Goal: Task Accomplishment & Management: Complete application form

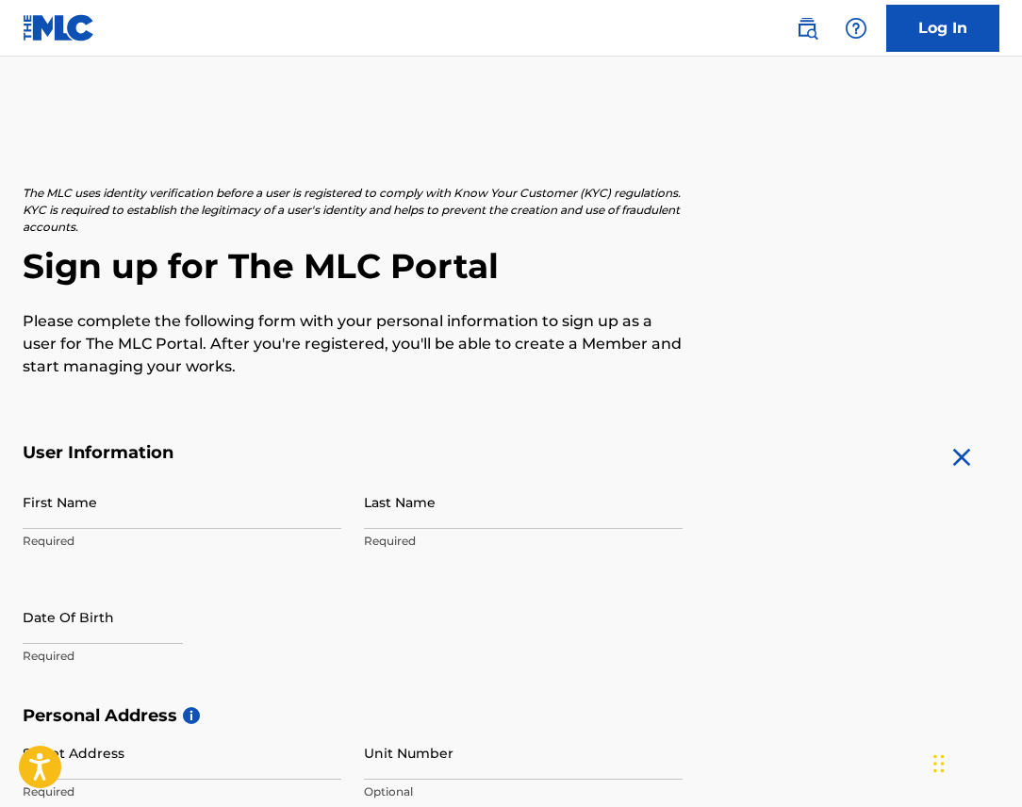
scroll to position [58, 0]
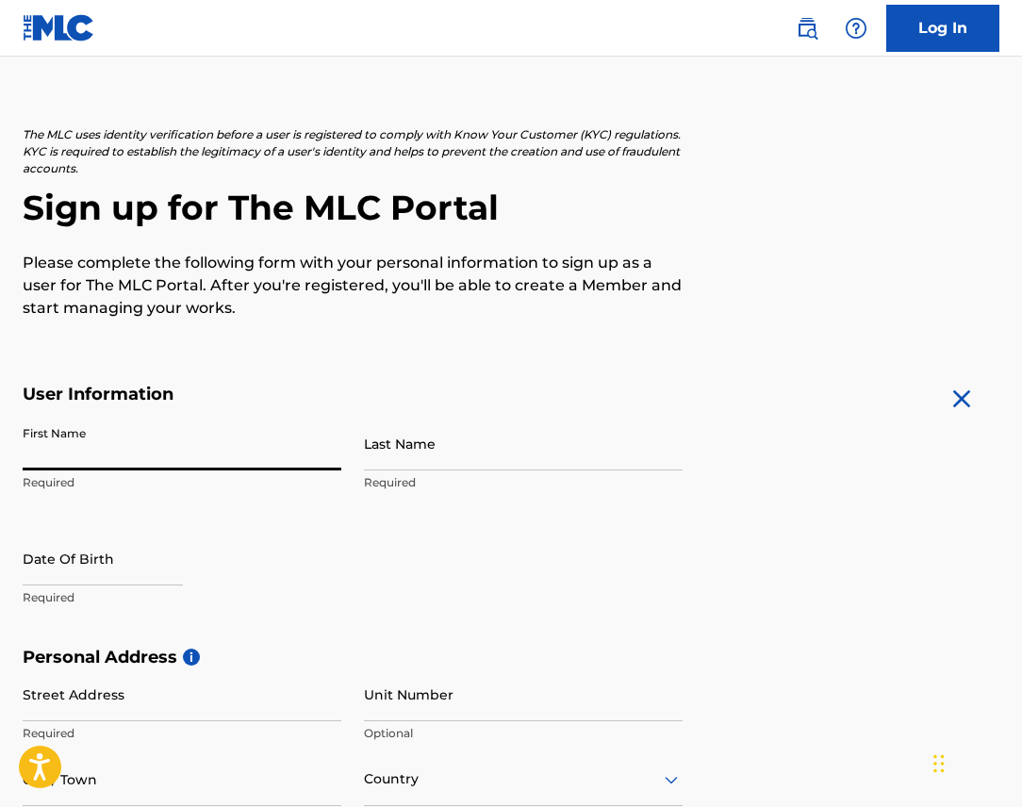
click at [144, 465] on input "First Name" at bounding box center [182, 444] width 319 height 54
type input "[PERSON_NAME]"
type input "36 [PERSON_NAME] Dr"
type input "[PERSON_NAME]"
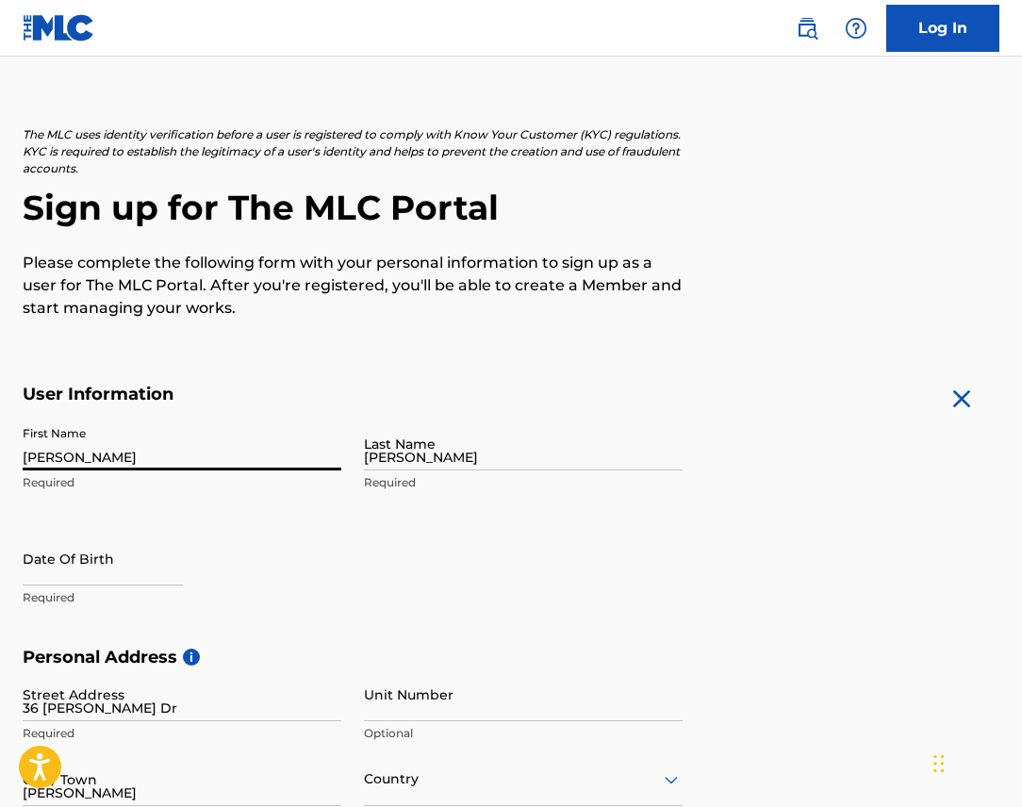
type input "[GEOGRAPHIC_DATA]"
type input "[US_STATE]"
type input "12525"
type input "1"
type input "845"
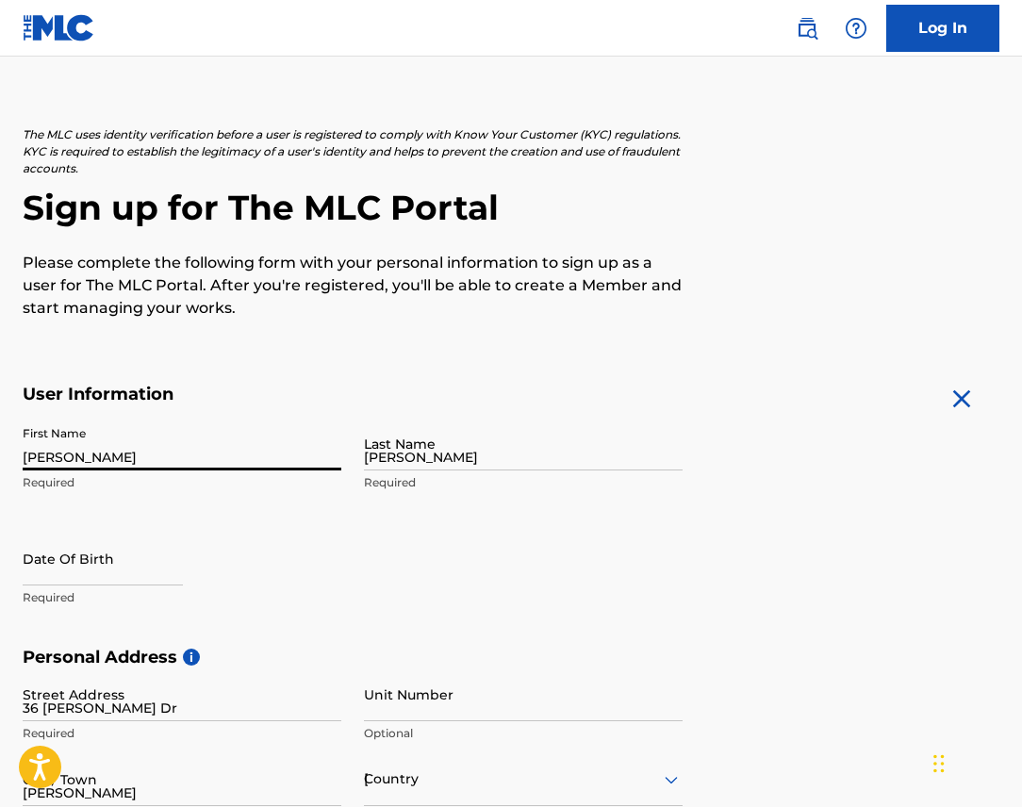
type input "2422886"
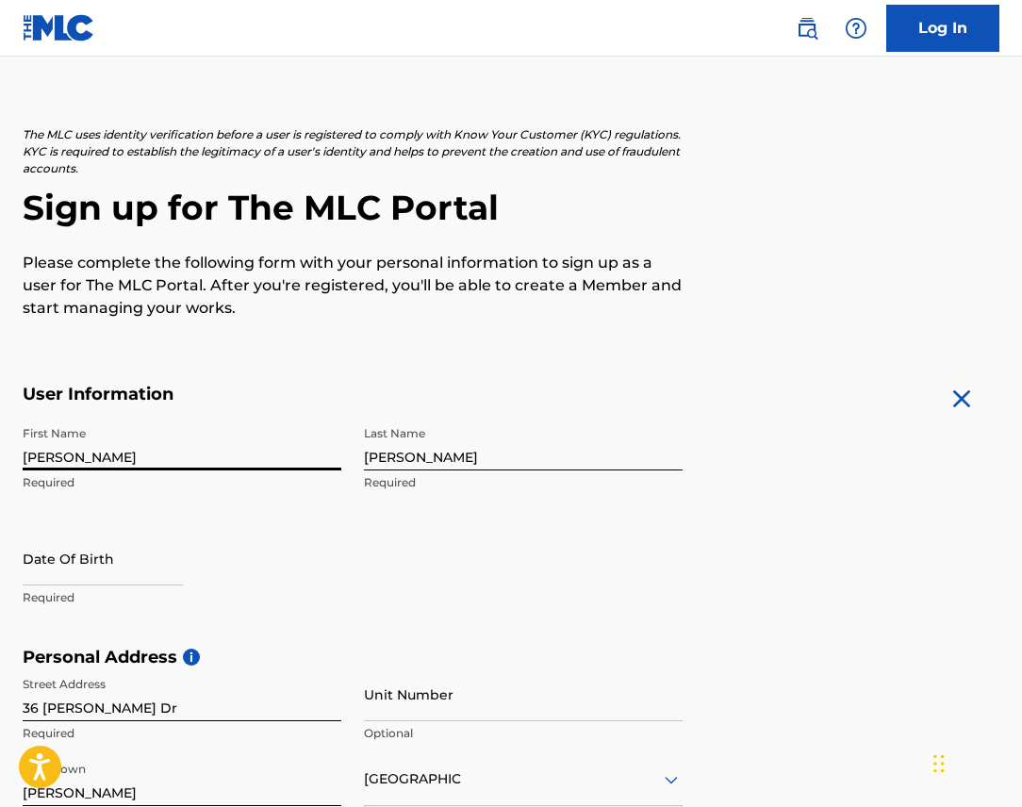
scroll to position [546, 0]
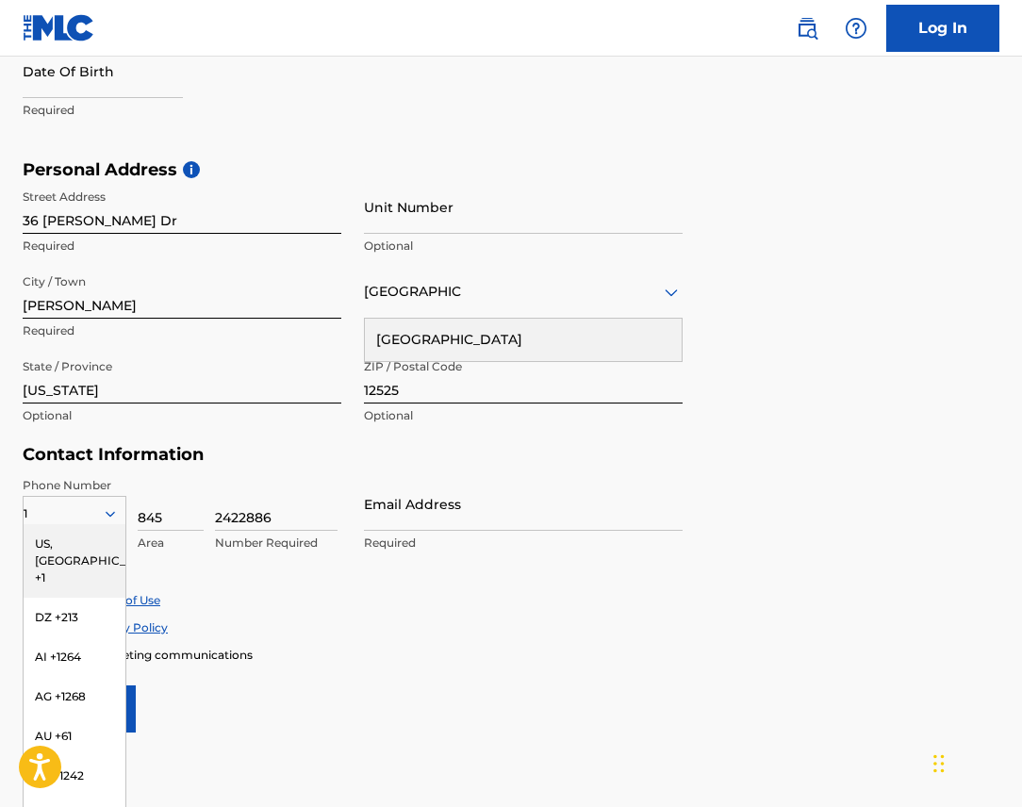
click at [522, 159] on h5 "Personal Address i" at bounding box center [511, 170] width 977 height 22
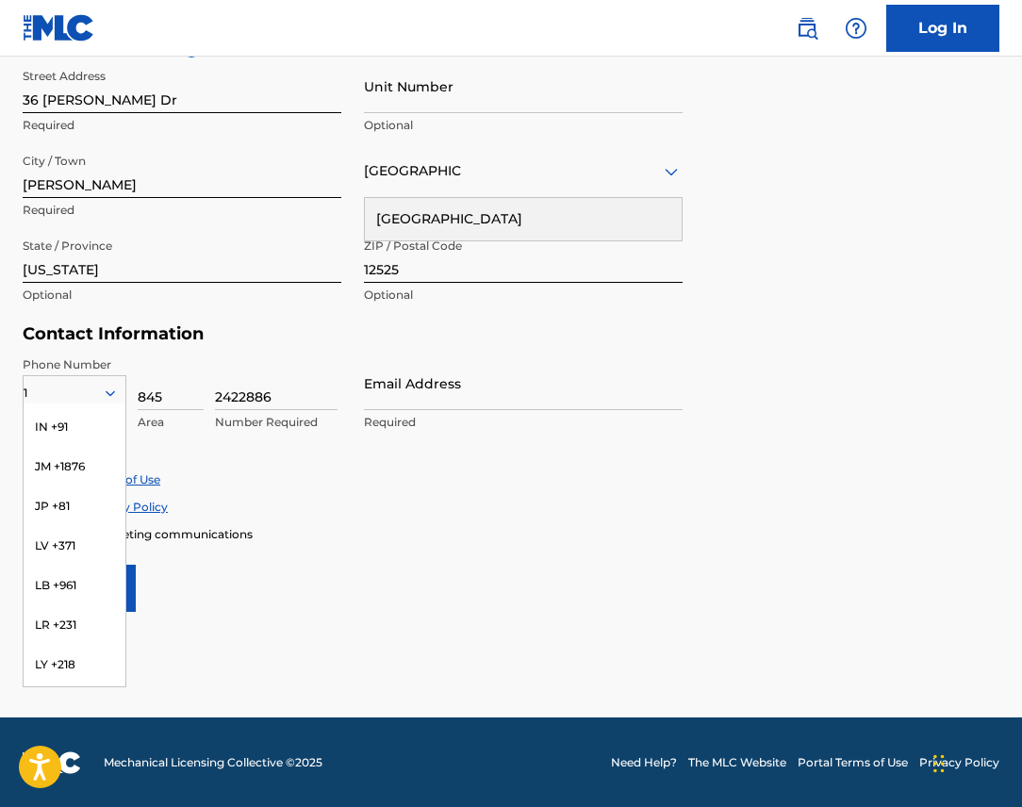
scroll to position [0, 0]
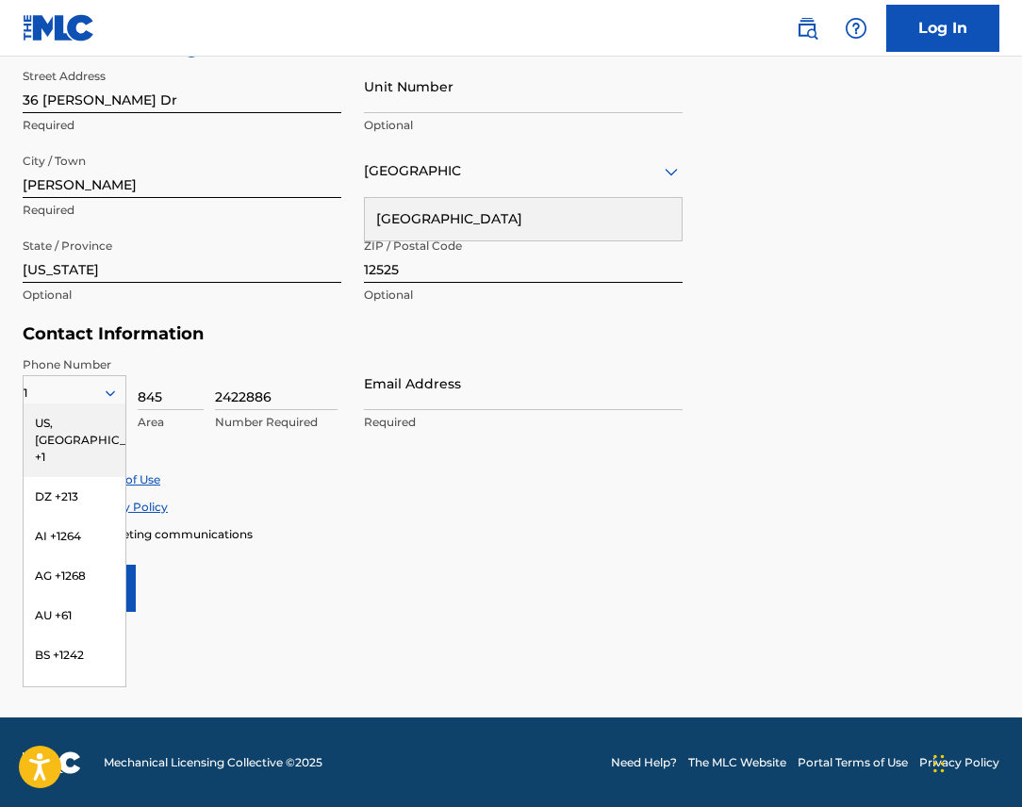
click at [82, 425] on div "US, [GEOGRAPHIC_DATA] +1" at bounding box center [75, 440] width 102 height 74
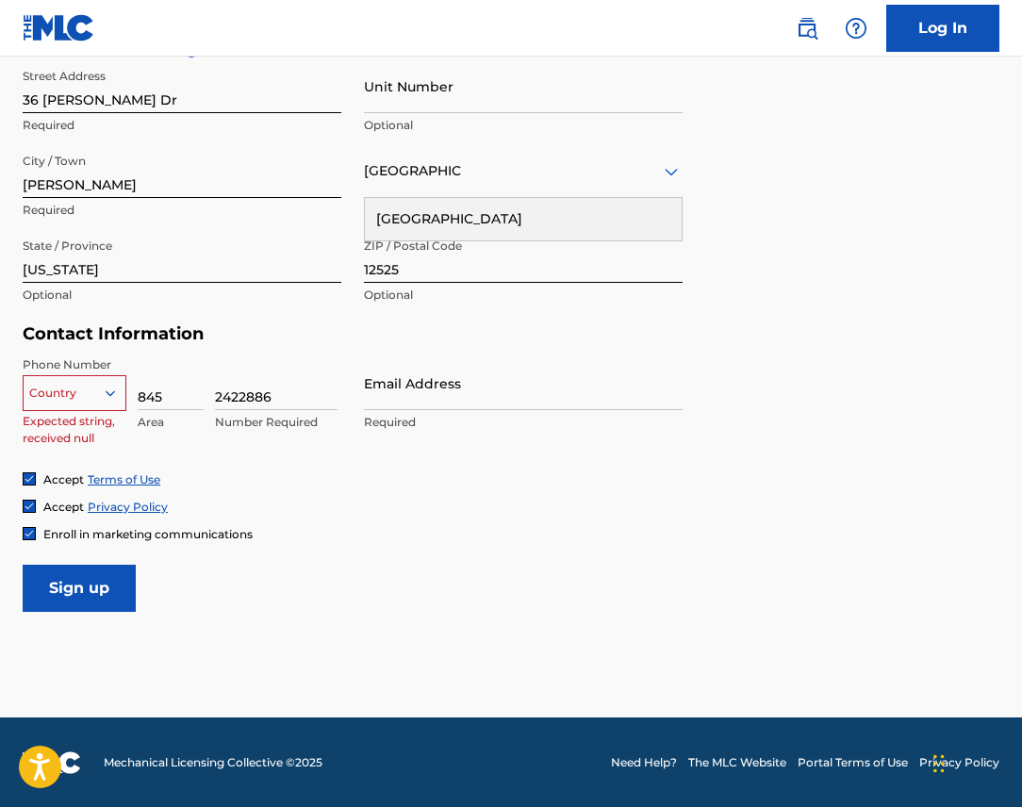
click at [96, 387] on div at bounding box center [75, 393] width 102 height 21
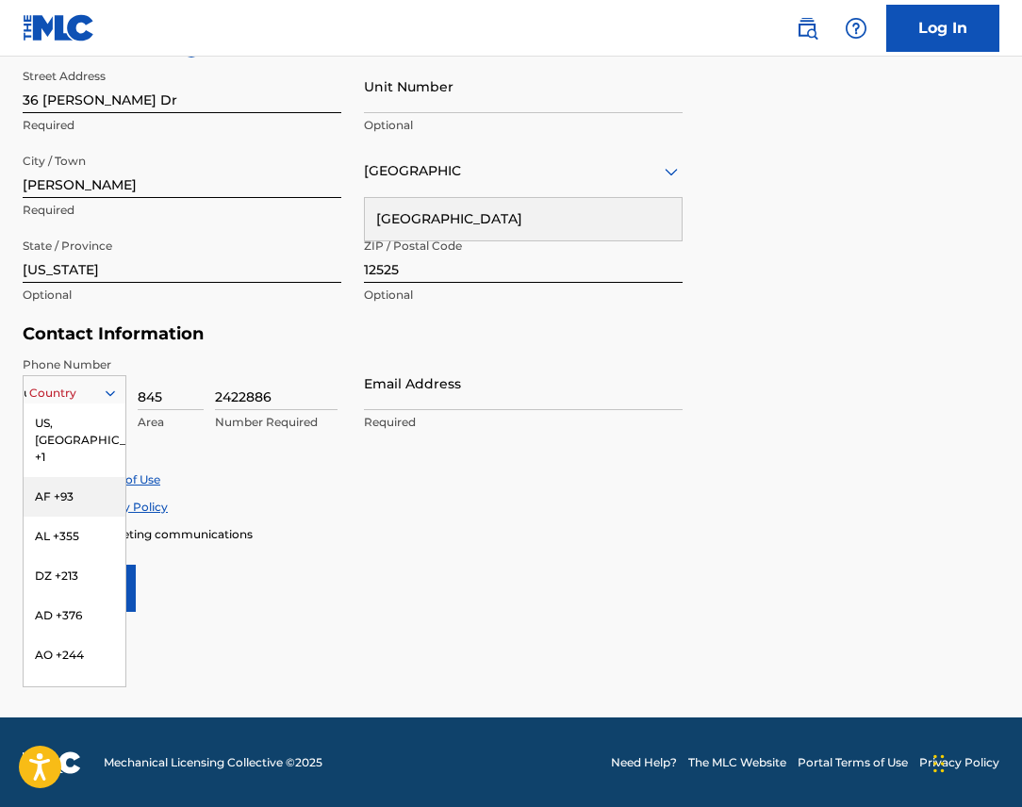
type input "us"
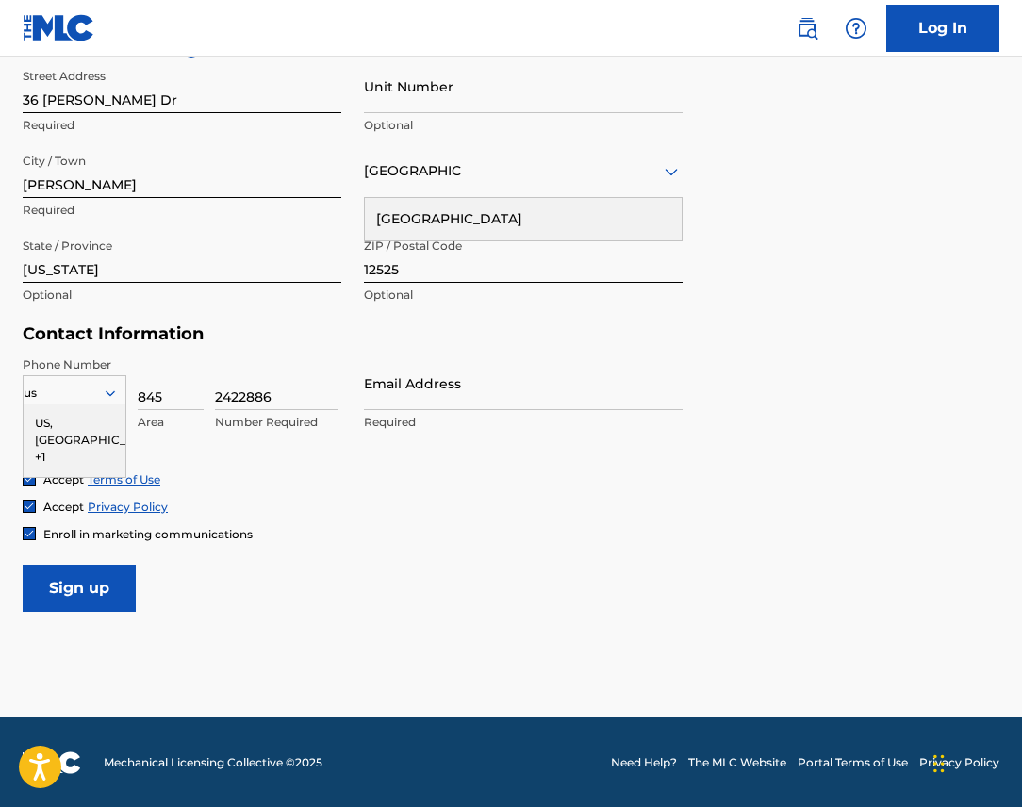
click at [55, 431] on div "US, [GEOGRAPHIC_DATA] +1" at bounding box center [75, 440] width 102 height 74
click at [283, 455] on div "Phone Number [GEOGRAPHIC_DATA], [GEOGRAPHIC_DATA] +1 Country Required 845 Area …" at bounding box center [353, 413] width 660 height 115
click at [378, 394] on input "Email Address" at bounding box center [523, 383] width 319 height 54
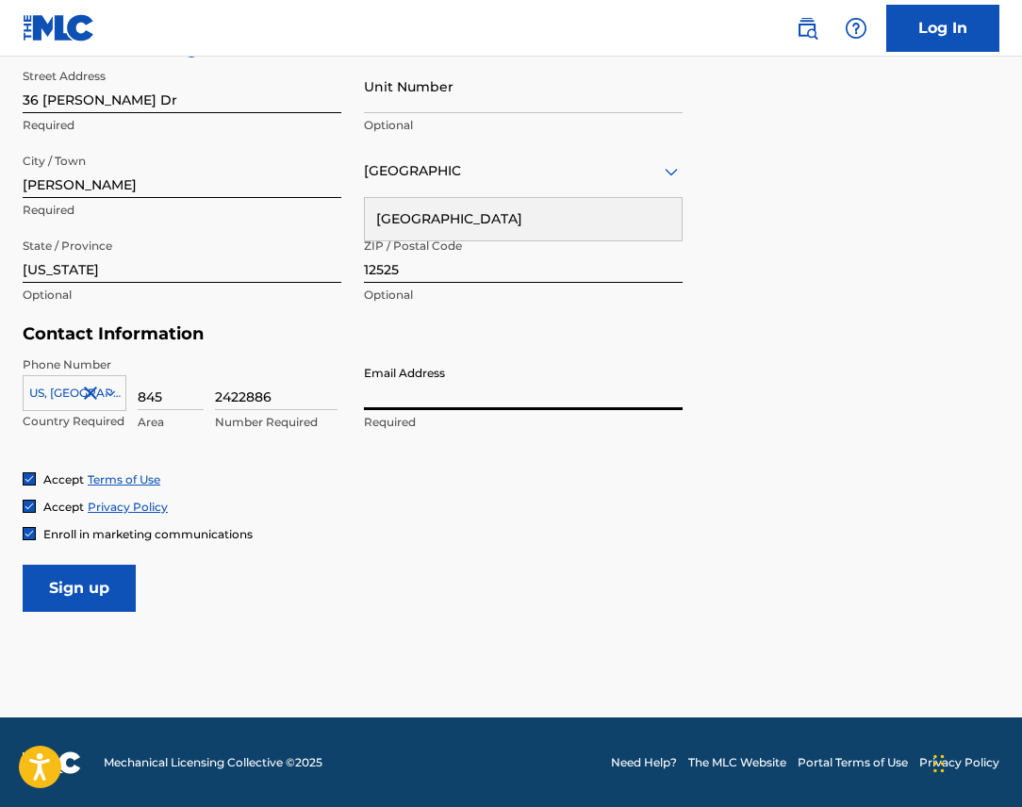
type input "[EMAIL_ADDRESS][DOMAIN_NAME]"
click at [82, 585] on input "Sign up" at bounding box center [79, 588] width 113 height 47
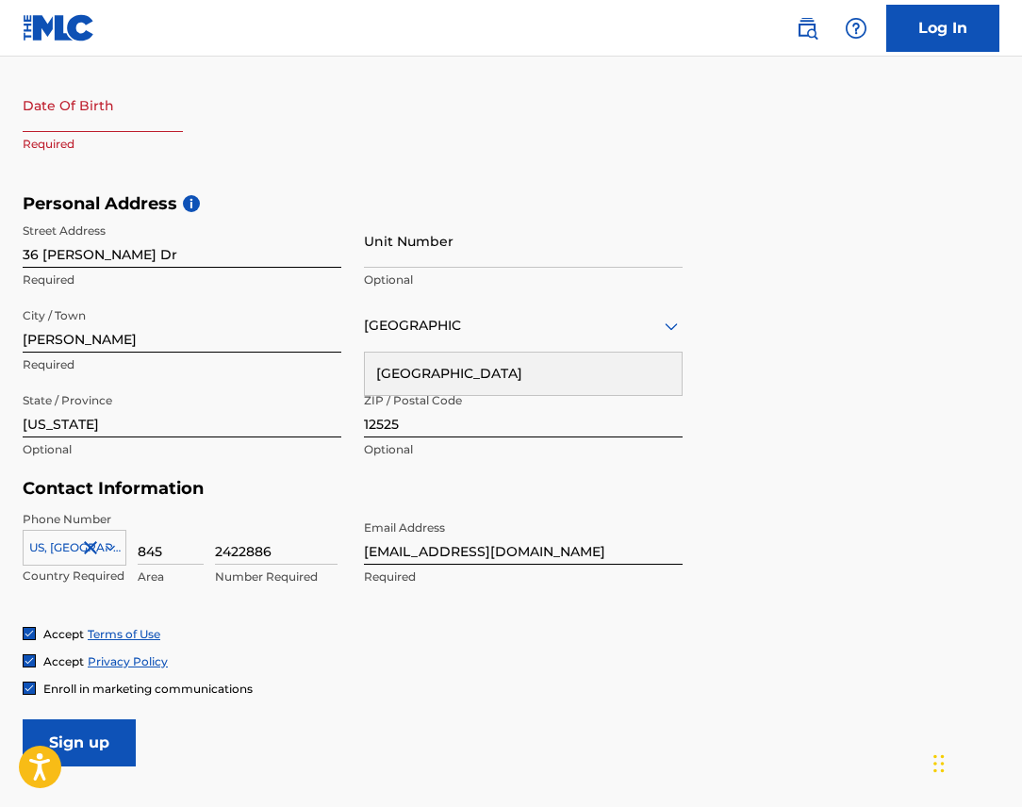
scroll to position [472, 0]
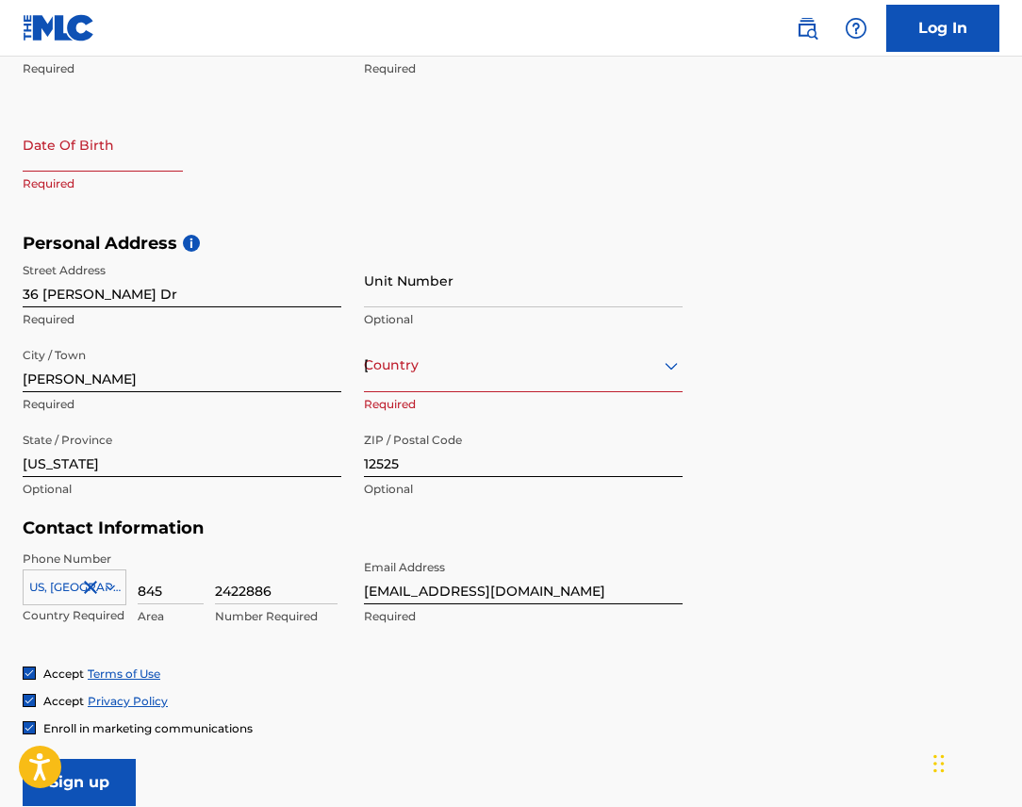
click at [74, 161] on input "text" at bounding box center [103, 145] width 160 height 54
select select "7"
select select "2025"
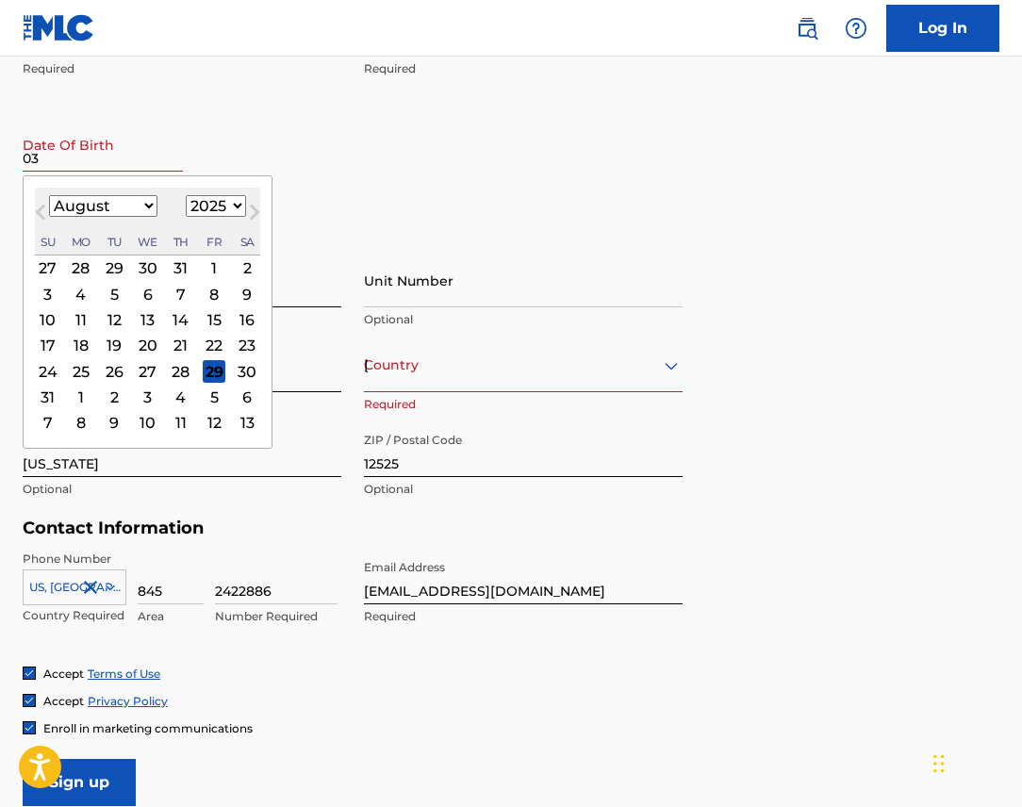
type input "0"
type input "3"
click at [130, 201] on select "January February March April May June July August September October November De…" at bounding box center [103, 206] width 108 height 22
select select "2"
click at [49, 195] on select "January February March April May June July August September October November De…" at bounding box center [103, 206] width 108 height 22
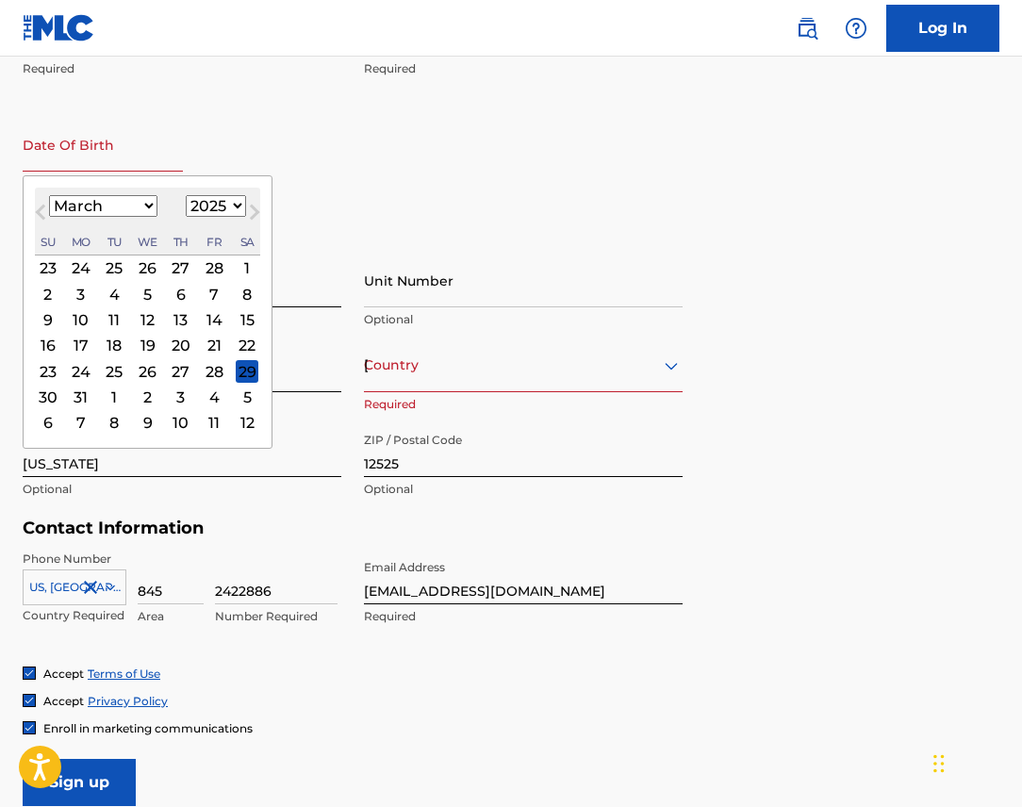
click at [195, 199] on select "1899 1900 1901 1902 1903 1904 1905 1906 1907 1908 1909 1910 1911 1912 1913 1914…" at bounding box center [216, 206] width 60 height 22
select select "2000"
click at [186, 195] on select "1899 1900 1901 1902 1903 1904 1905 1906 1907 1908 1909 1910 1911 1912 1913 1914…" at bounding box center [216, 206] width 60 height 22
click at [175, 366] on div "30" at bounding box center [181, 371] width 23 height 23
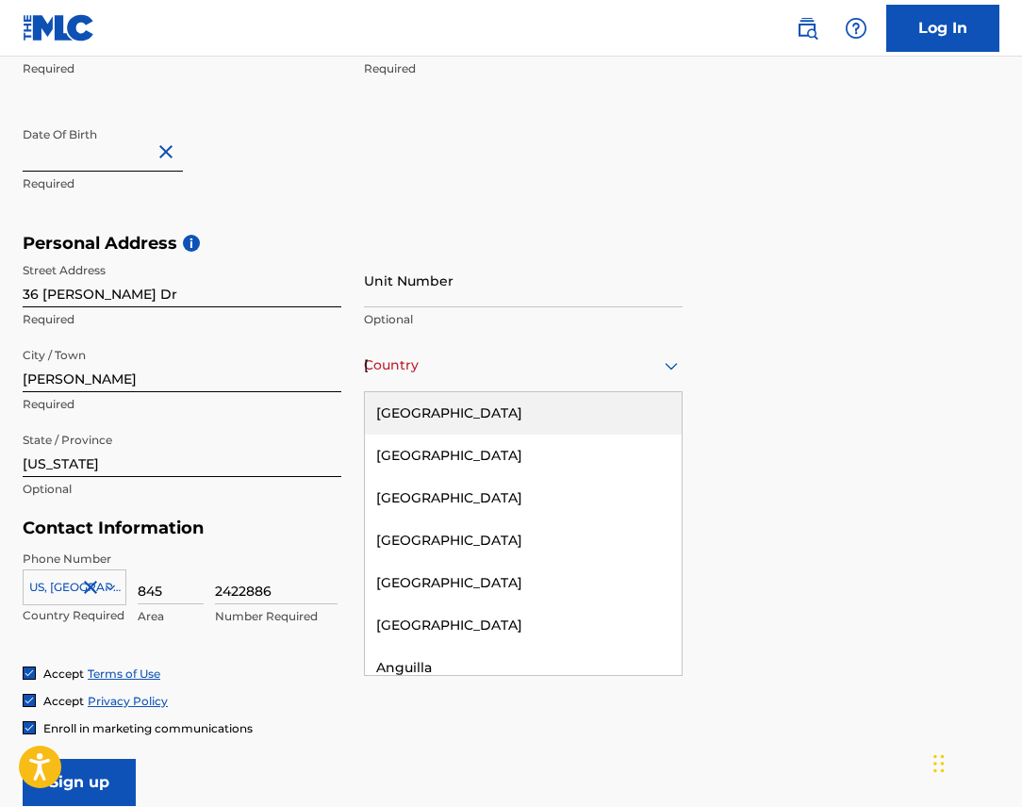
click at [458, 378] on div "Country [GEOGRAPHIC_DATA]" at bounding box center [523, 365] width 319 height 54
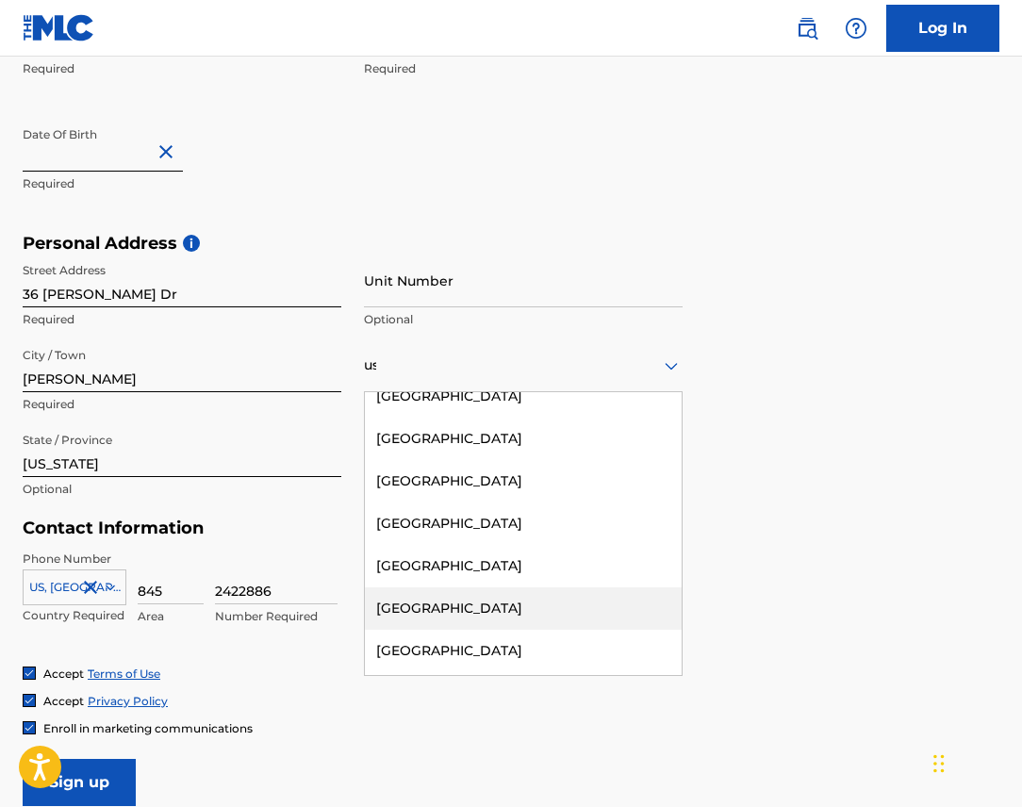
scroll to position [14, 0]
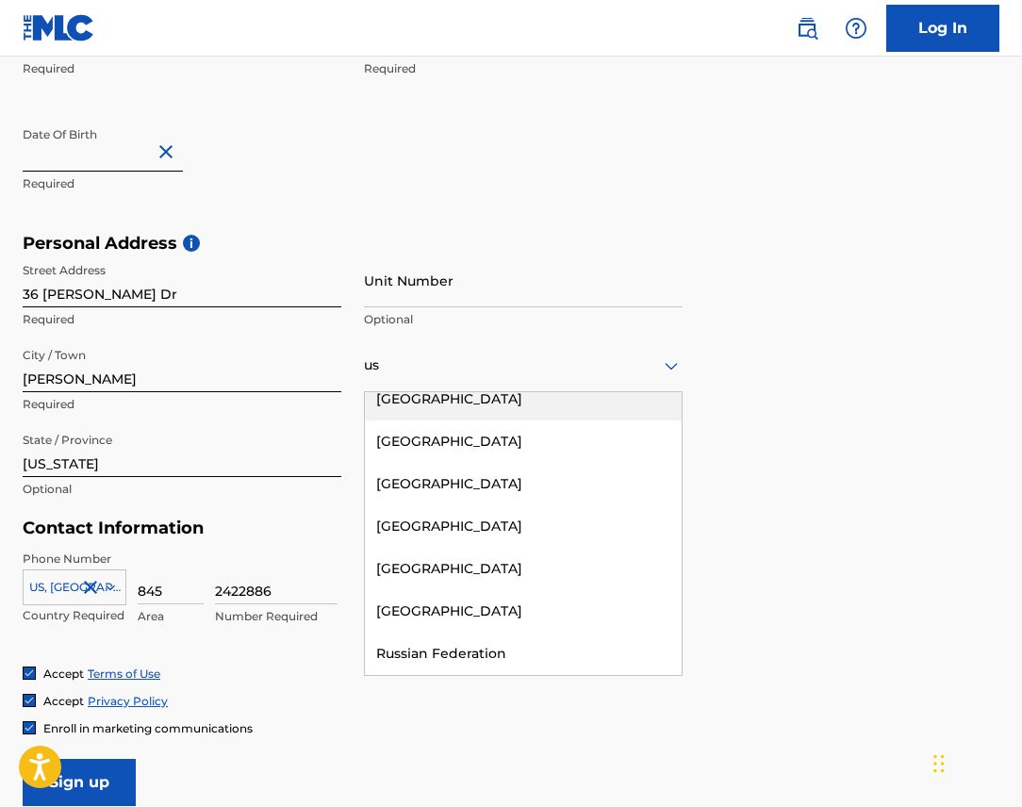
type input "usa"
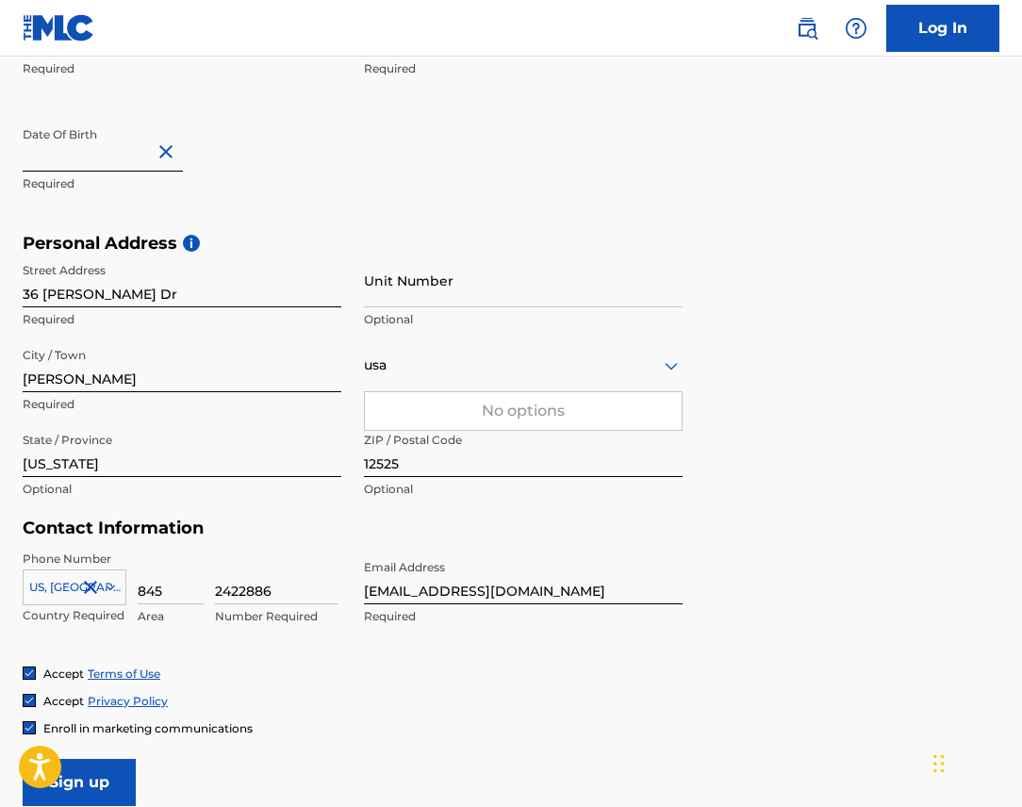
click at [464, 368] on div "usa" at bounding box center [523, 366] width 319 height 24
click at [316, 348] on input "[PERSON_NAME]" at bounding box center [182, 365] width 319 height 54
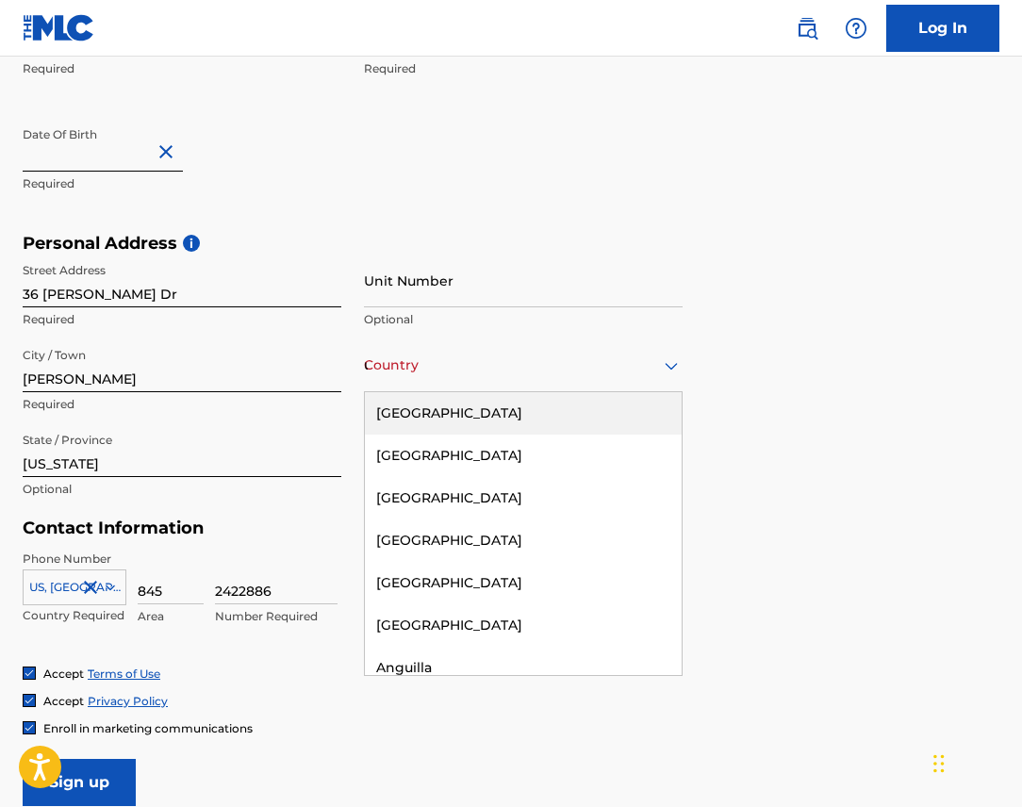
click at [604, 360] on div "usa" at bounding box center [523, 366] width 319 height 24
type input "uni"
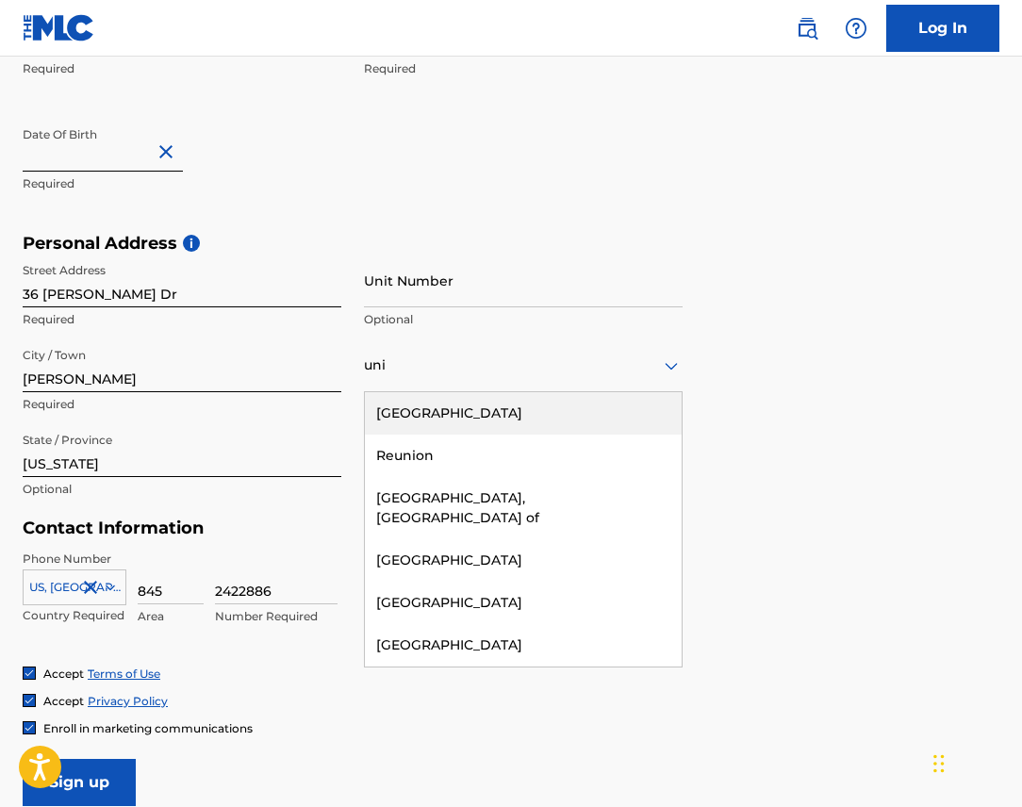
click at [628, 414] on div "[GEOGRAPHIC_DATA]" at bounding box center [523, 413] width 317 height 42
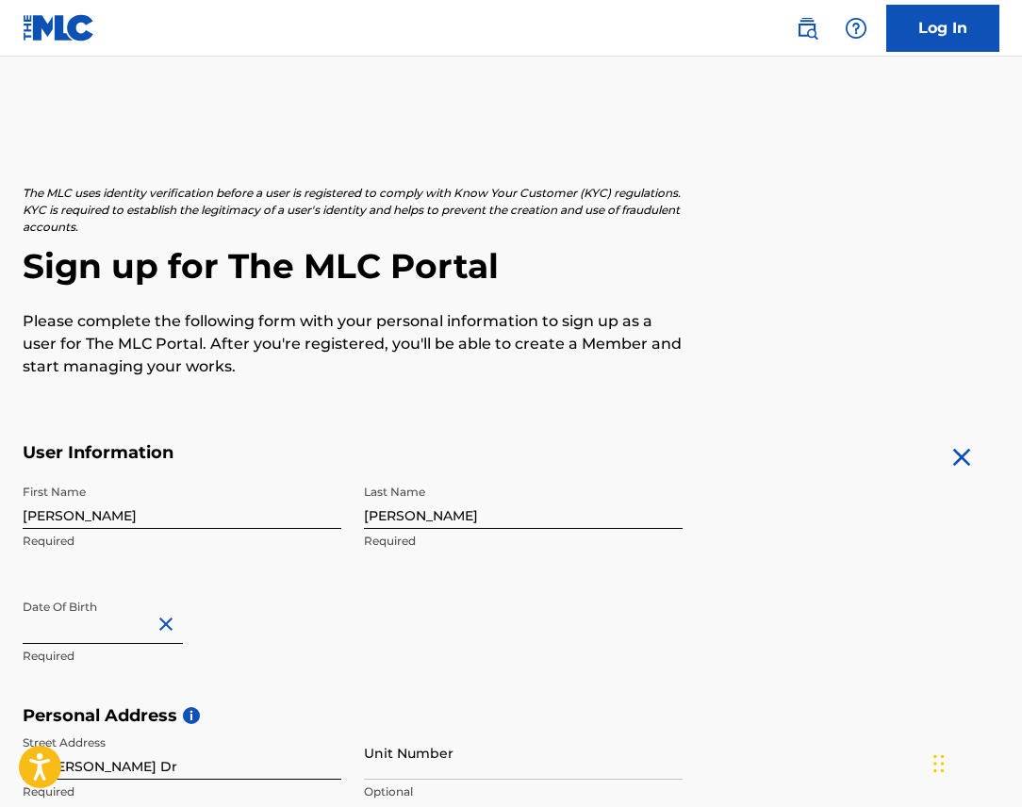
scroll to position [666, 0]
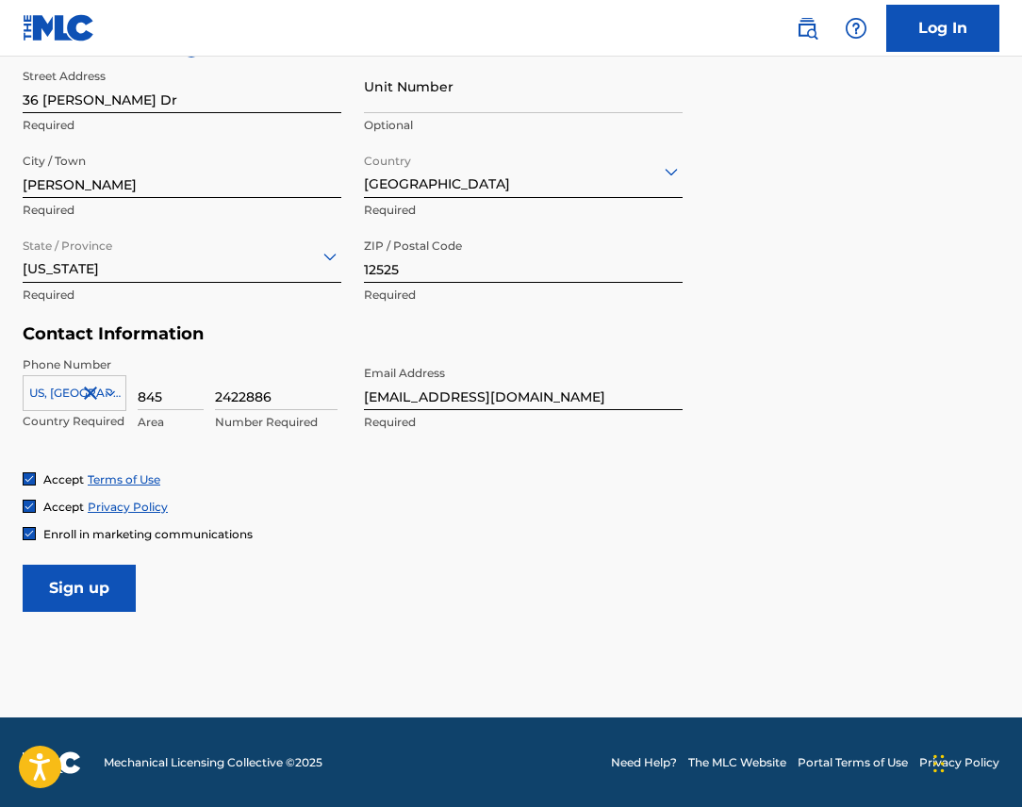
click at [100, 590] on input "Sign up" at bounding box center [79, 588] width 113 height 47
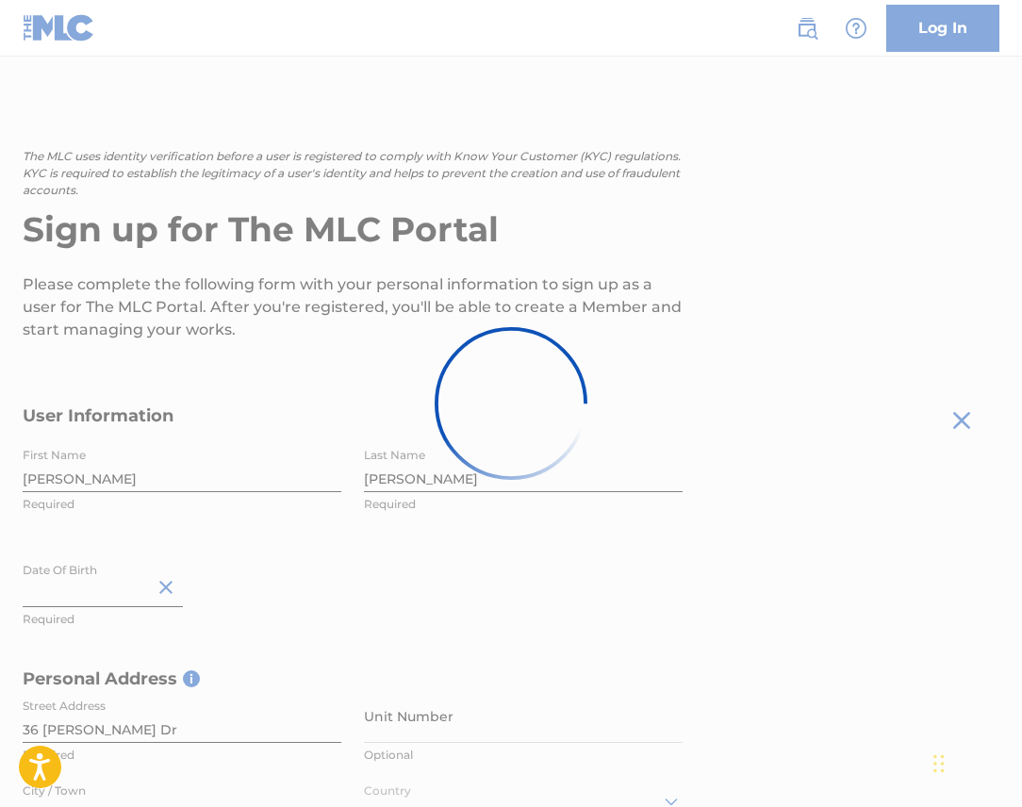
scroll to position [0, 0]
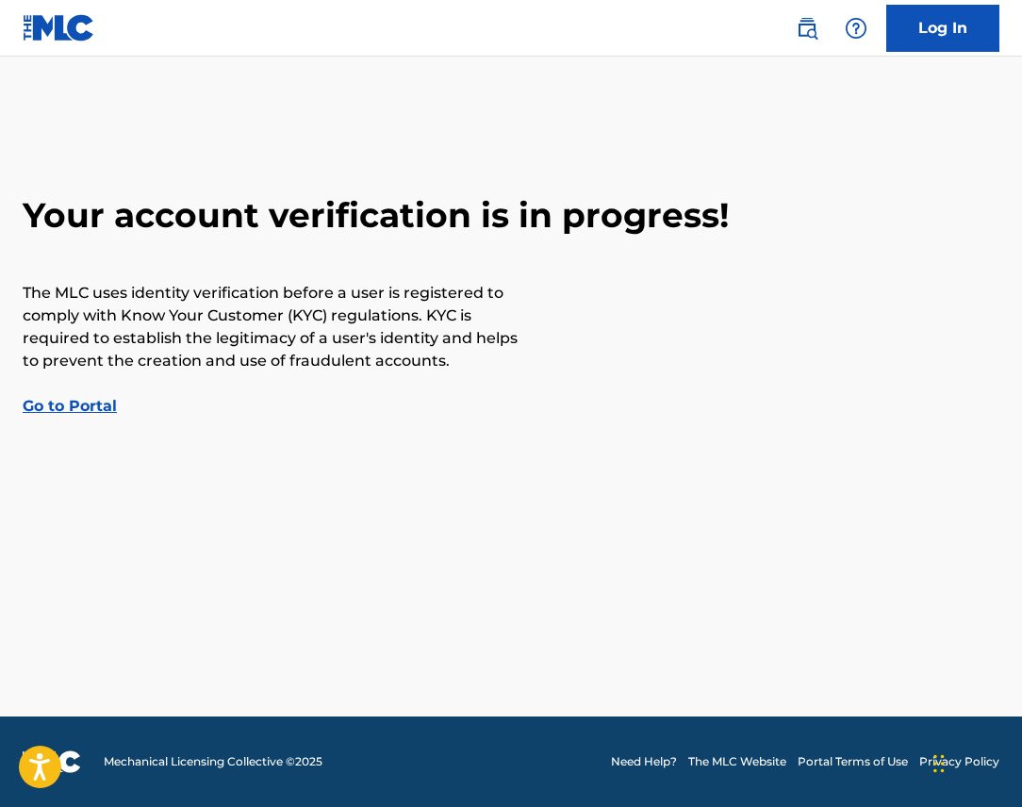
click at [87, 404] on link "Go to Portal" at bounding box center [70, 406] width 94 height 18
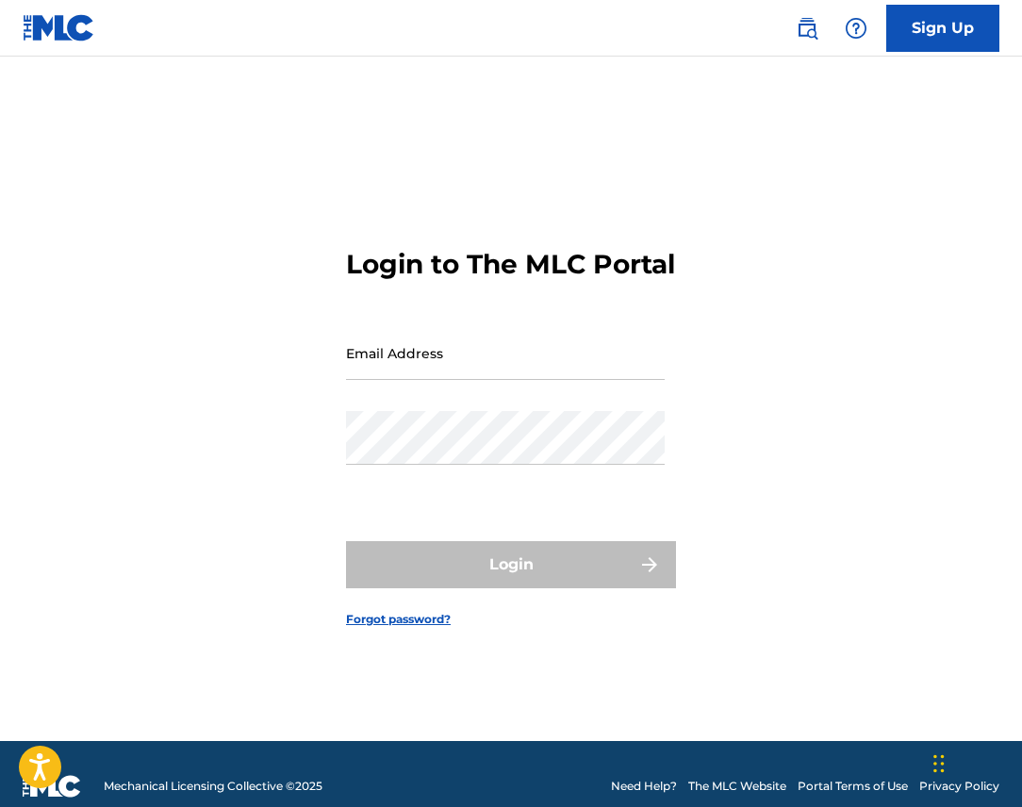
click at [495, 369] on input "Email Address" at bounding box center [505, 353] width 319 height 54
click at [496, 370] on input "Email Address" at bounding box center [505, 353] width 319 height 54
type input "[EMAIL_ADDRESS][DOMAIN_NAME]"
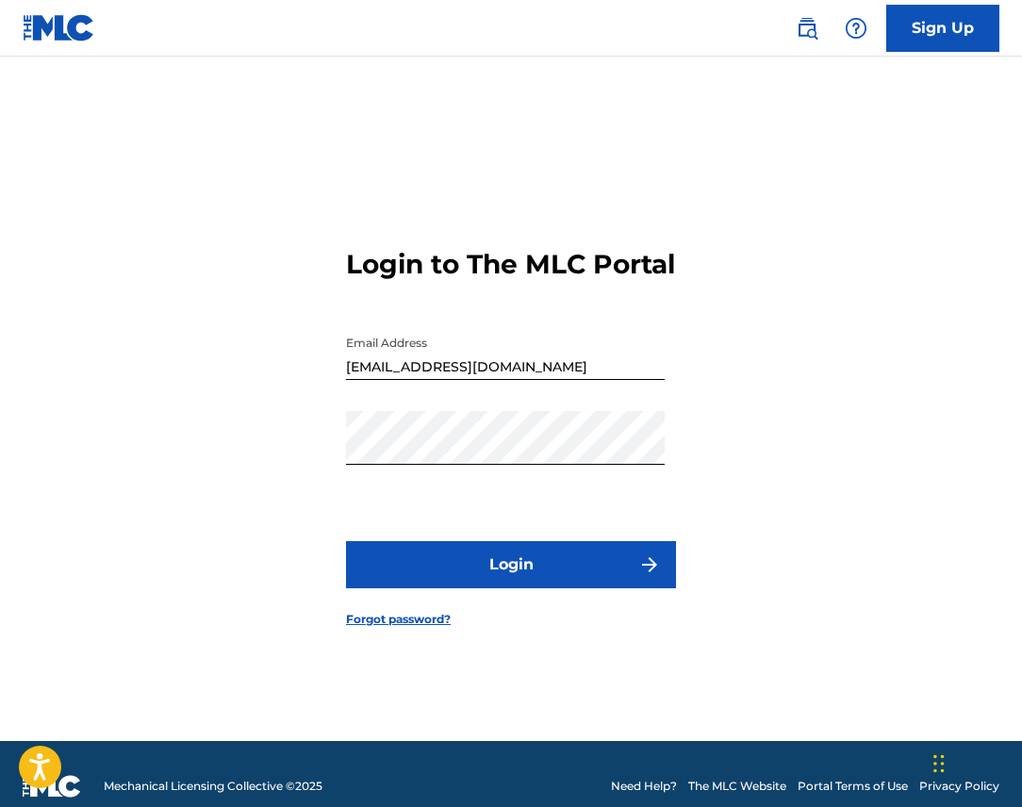
click at [478, 560] on button "Login" at bounding box center [511, 564] width 330 height 47
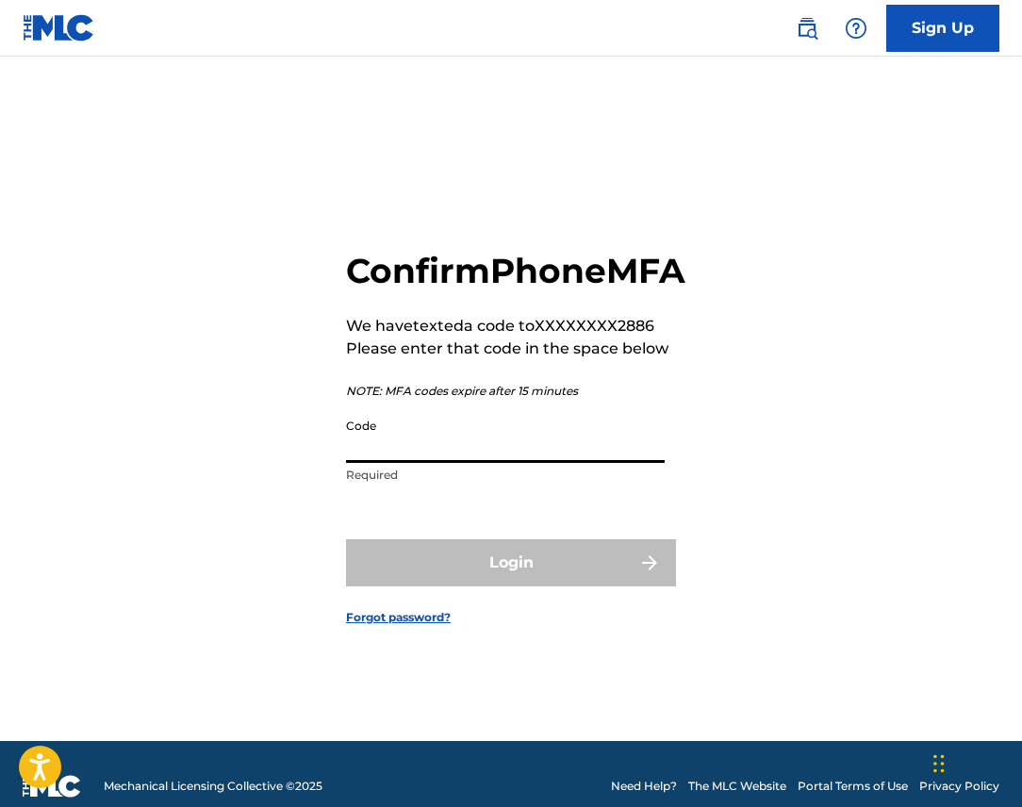
click at [444, 463] on input "Code" at bounding box center [505, 436] width 319 height 54
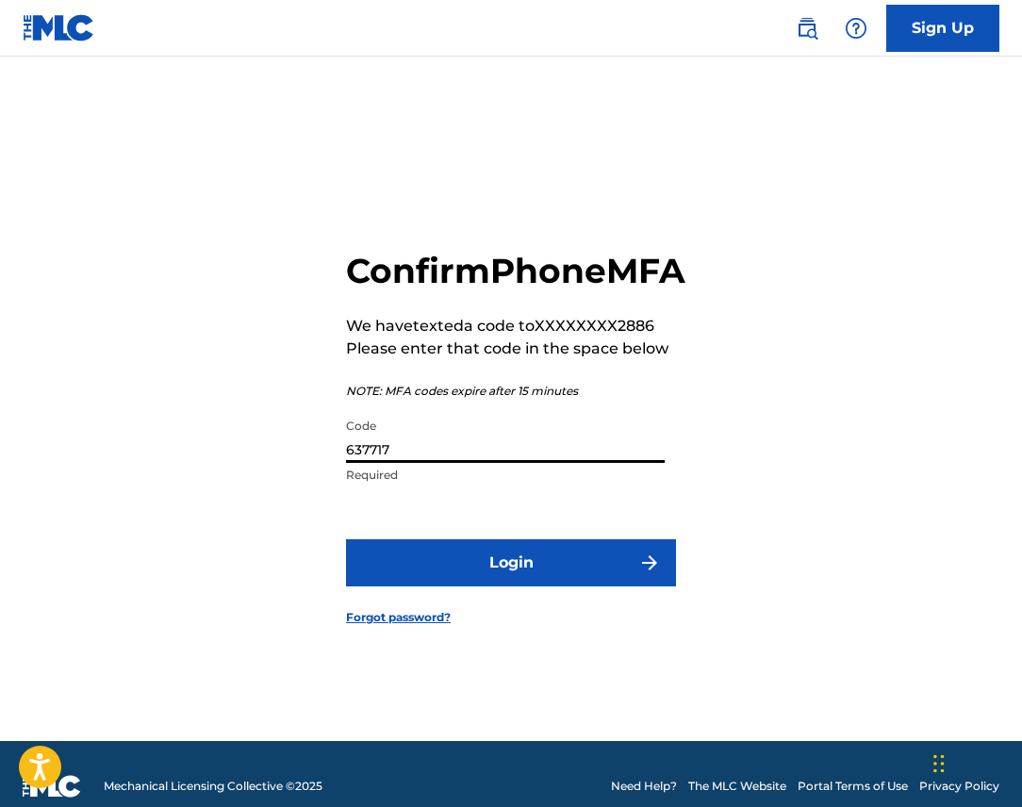
type input "637717"
click at [508, 586] on button "Login" at bounding box center [511, 562] width 330 height 47
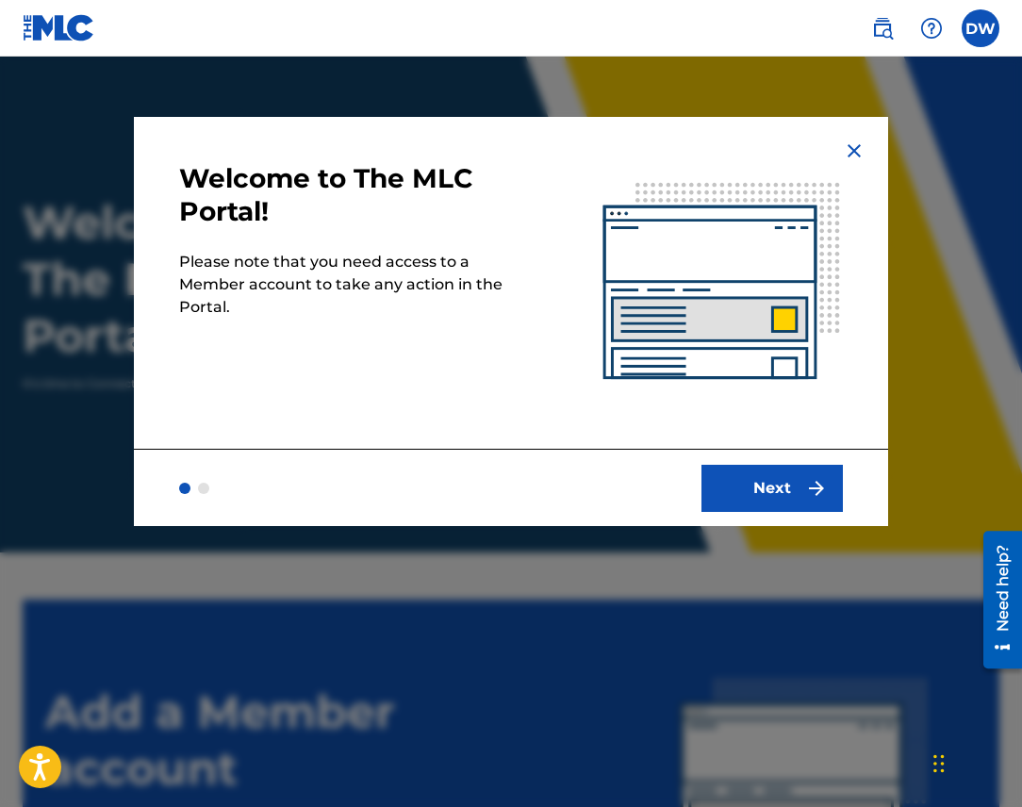
click at [782, 490] on button "Next" at bounding box center [771, 488] width 141 height 47
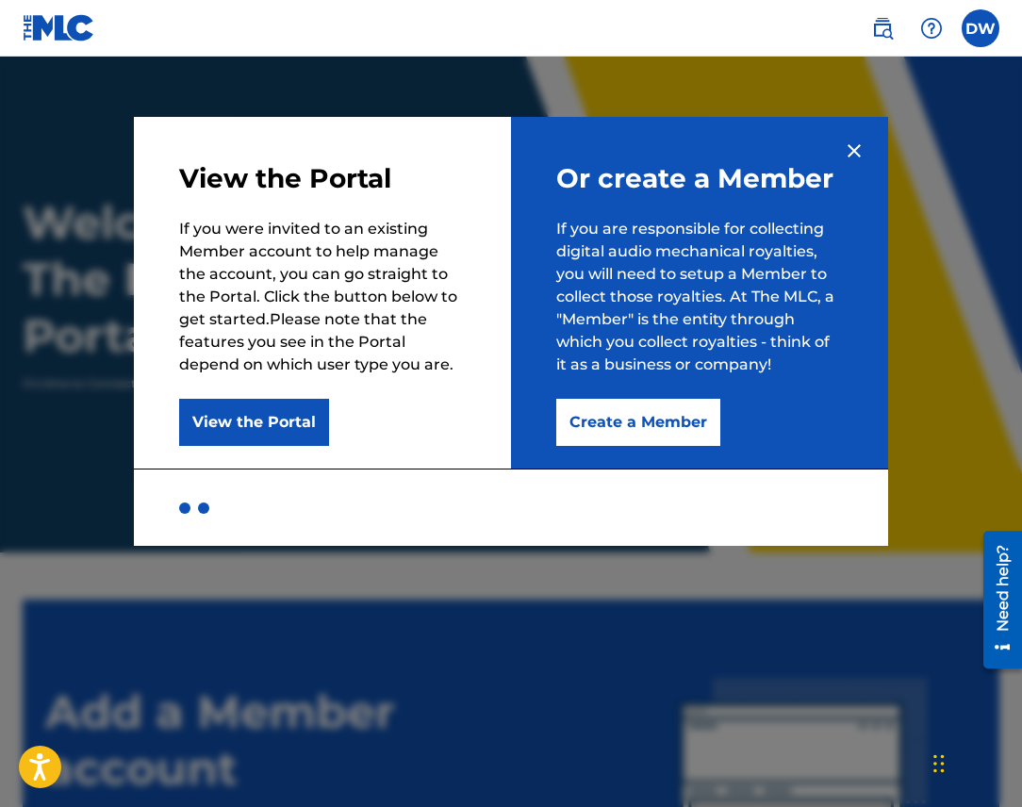
click at [626, 424] on button "Create a Member" at bounding box center [638, 422] width 164 height 47
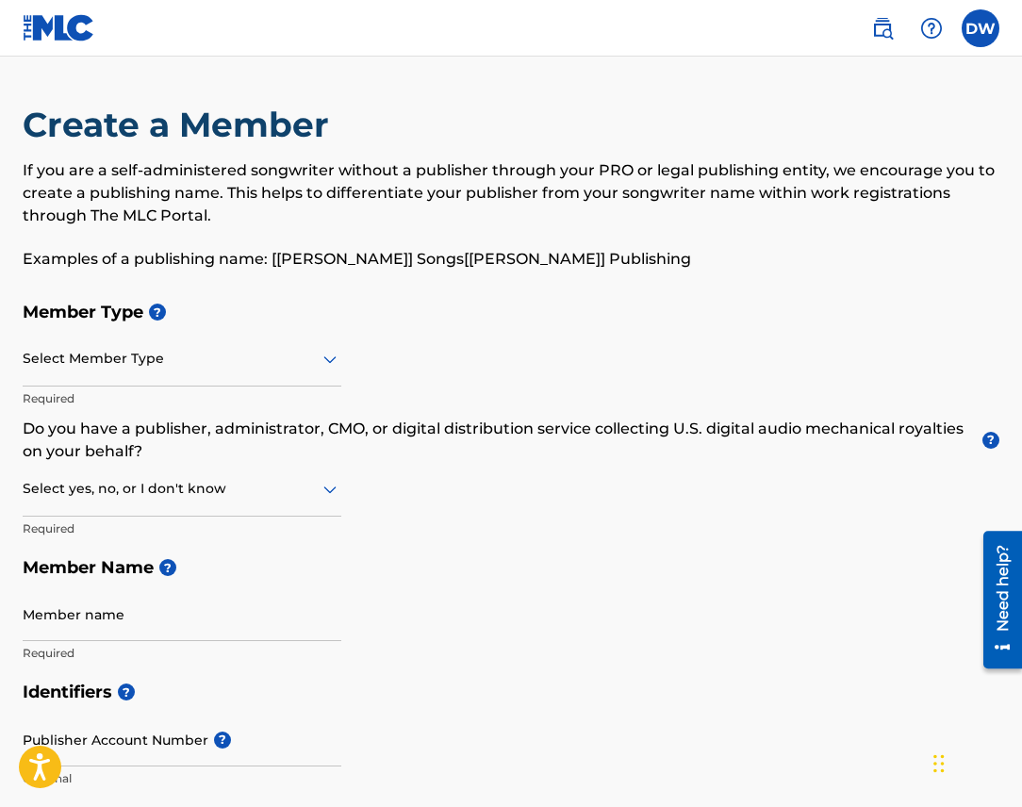
click at [232, 373] on div "Select Member Type" at bounding box center [182, 360] width 319 height 54
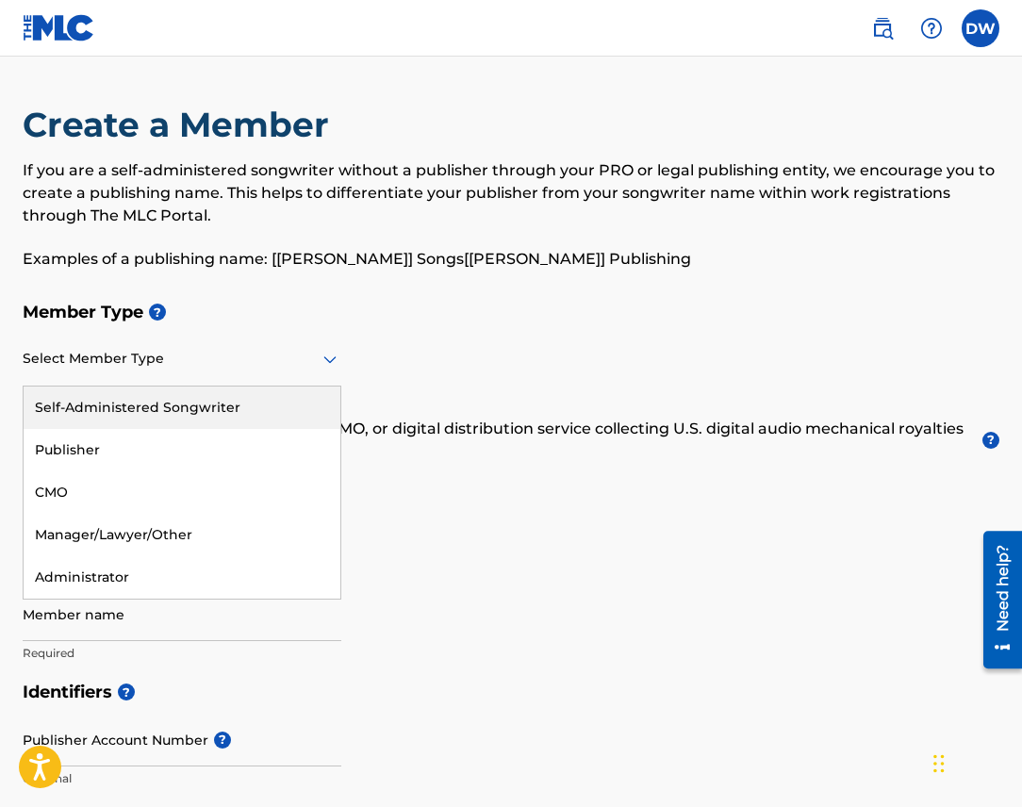
click at [172, 408] on div "Self-Administered Songwriter" at bounding box center [182, 408] width 317 height 42
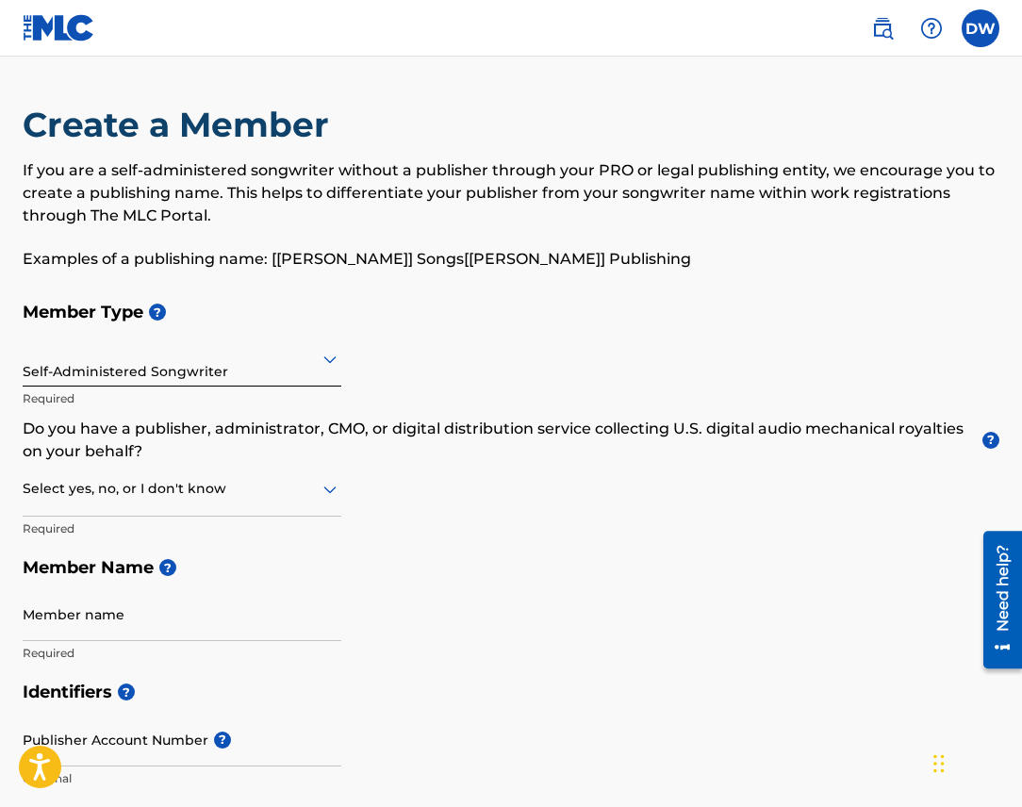
scroll to position [80, 0]
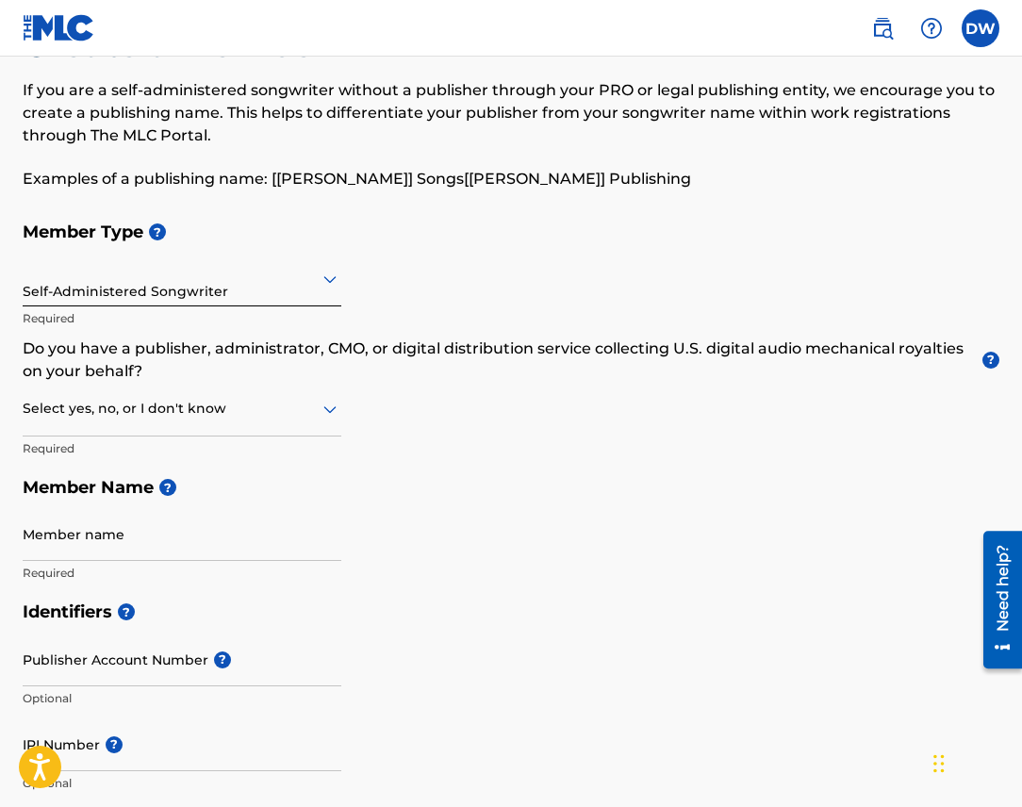
click at [207, 403] on div at bounding box center [182, 409] width 319 height 24
click at [138, 532] on div "I don't know" at bounding box center [182, 542] width 317 height 42
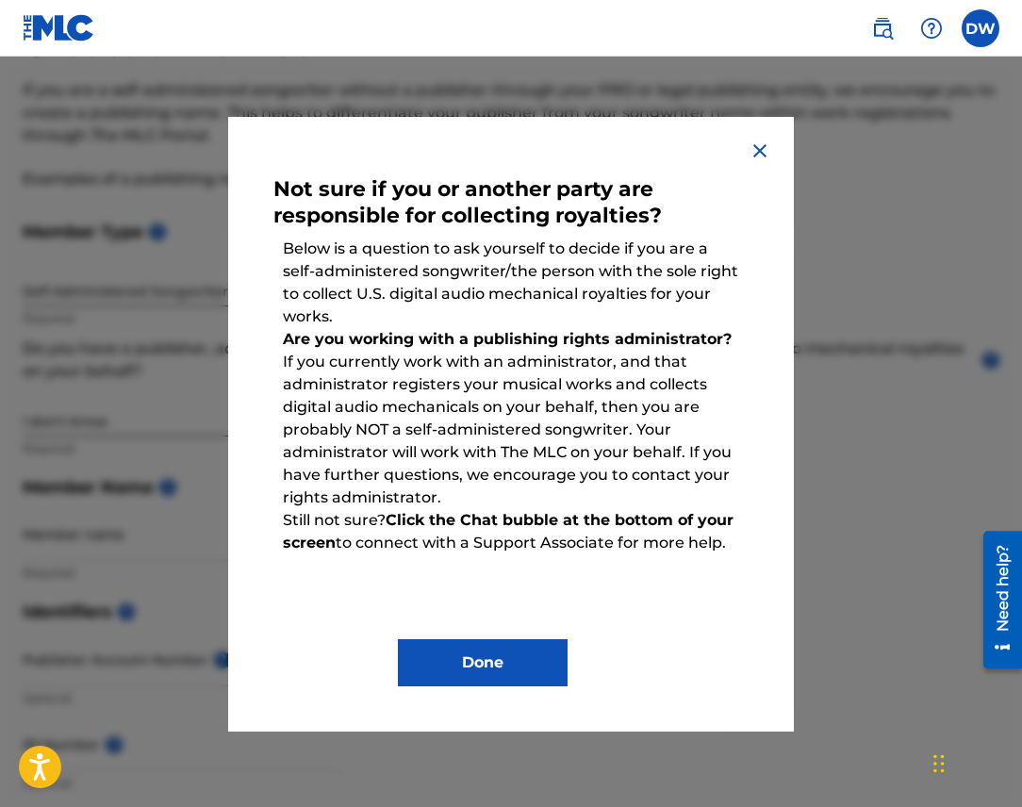
click at [514, 648] on button "Done" at bounding box center [483, 662] width 170 height 47
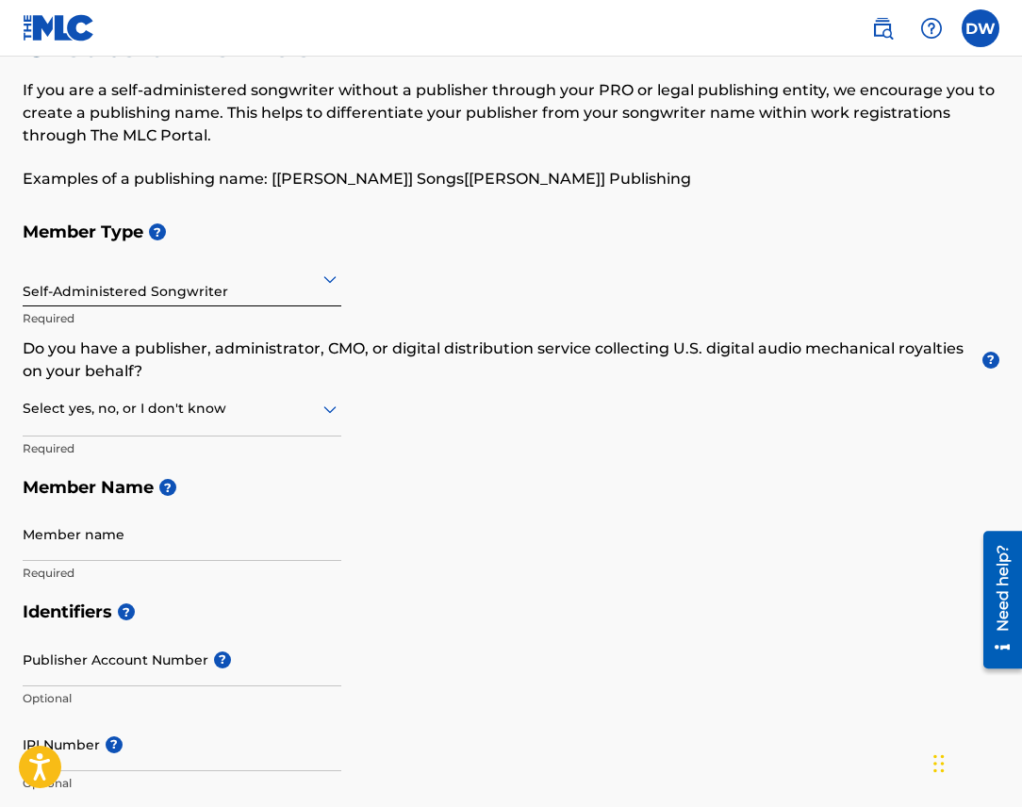
click at [191, 417] on div at bounding box center [182, 409] width 319 height 24
click at [152, 488] on div "No" at bounding box center [182, 500] width 317 height 42
click at [113, 542] on input "Member name" at bounding box center [182, 534] width 319 height 54
type input "[PERSON_NAME]"
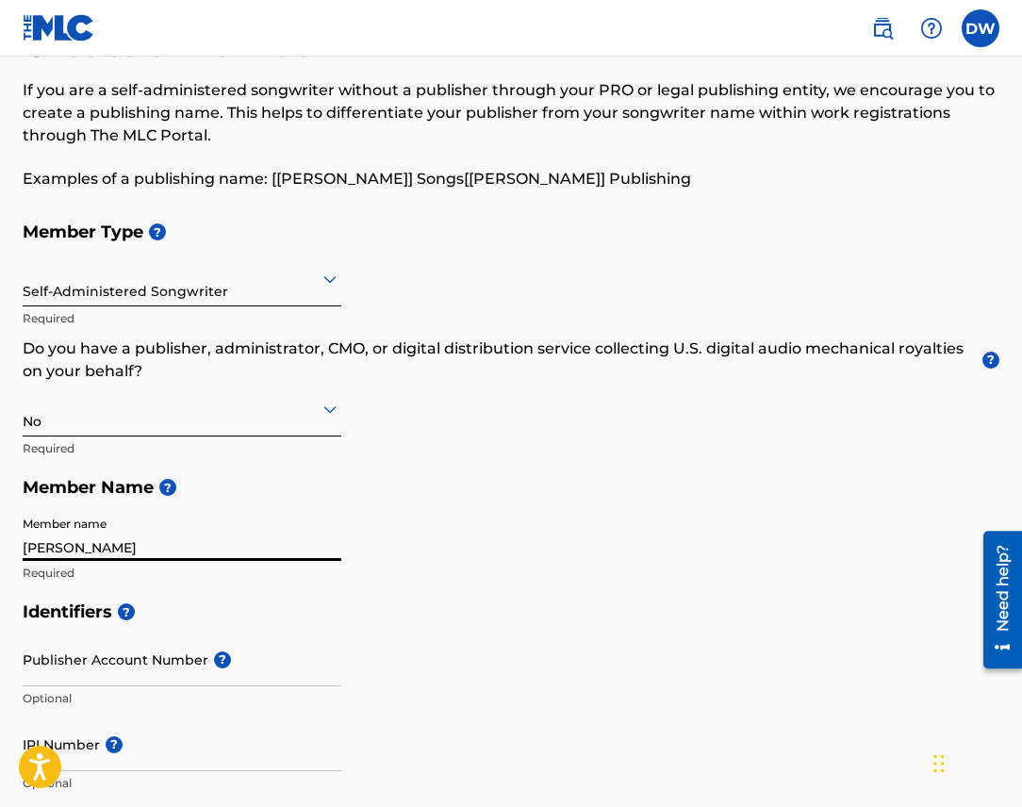
type input "[STREET_ADDRESS][PERSON_NAME]"
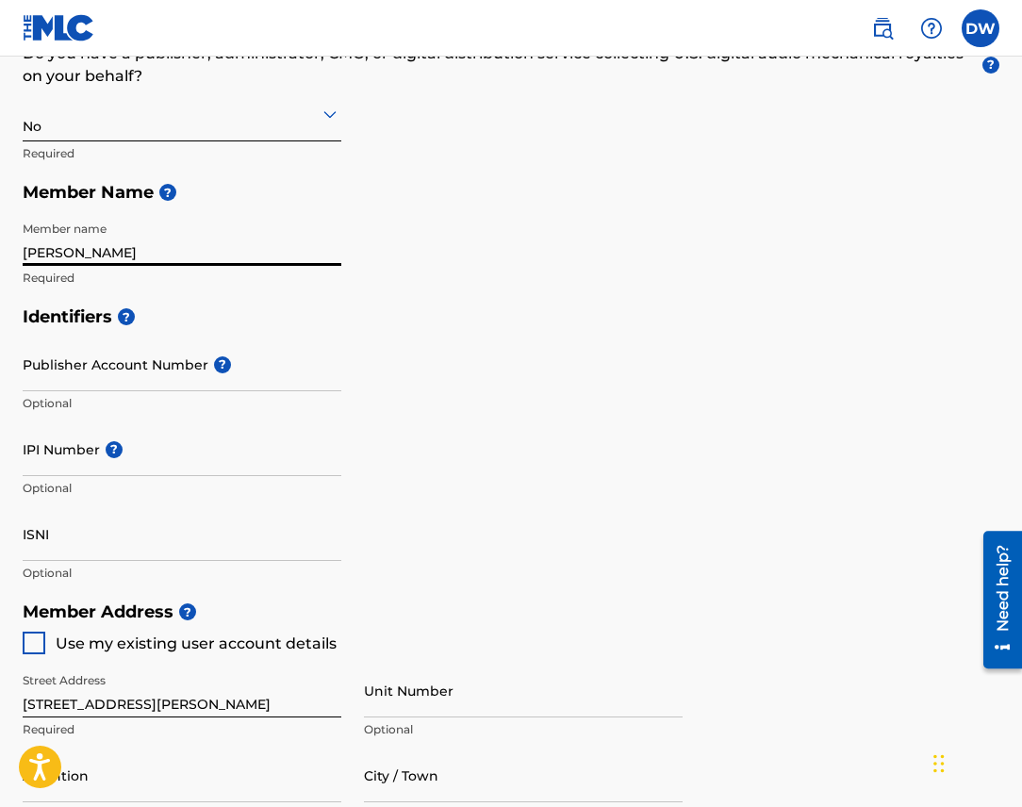
scroll to position [379, 0]
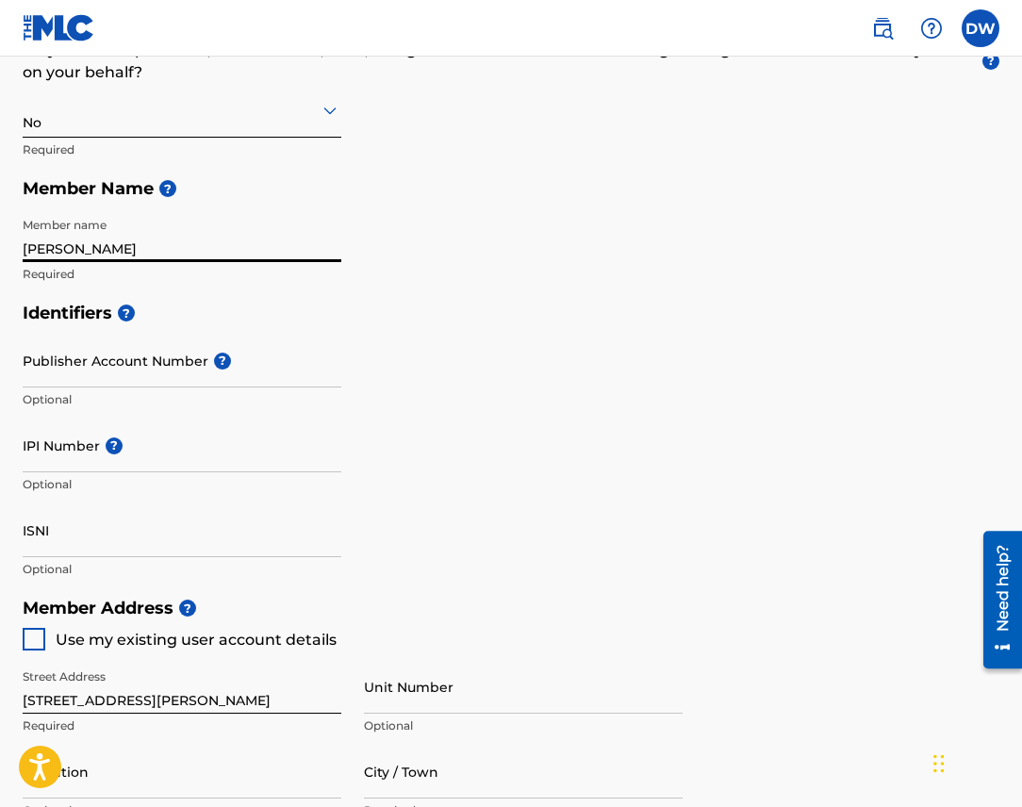
click at [70, 462] on input "IPI Number ?" at bounding box center [182, 446] width 319 height 54
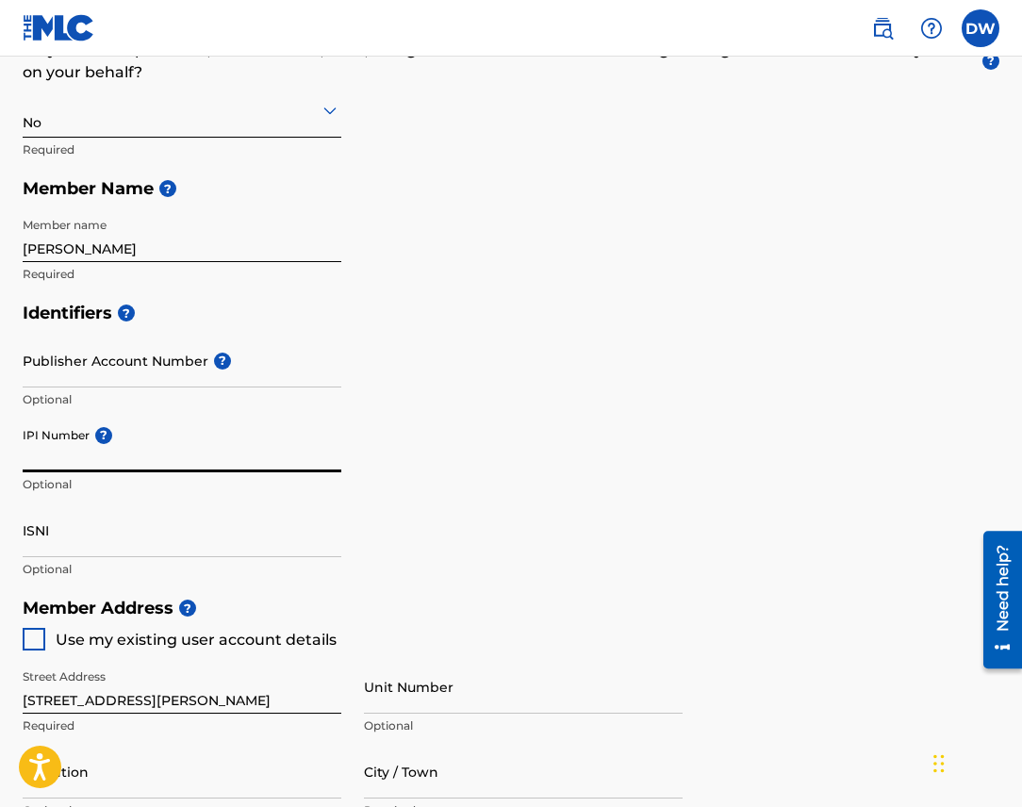
paste input "01203569671"
click at [44, 463] on input "01203569671" at bounding box center [182, 446] width 319 height 54
type input "01203569671"
click at [73, 535] on input "ISNI" at bounding box center [182, 530] width 319 height 54
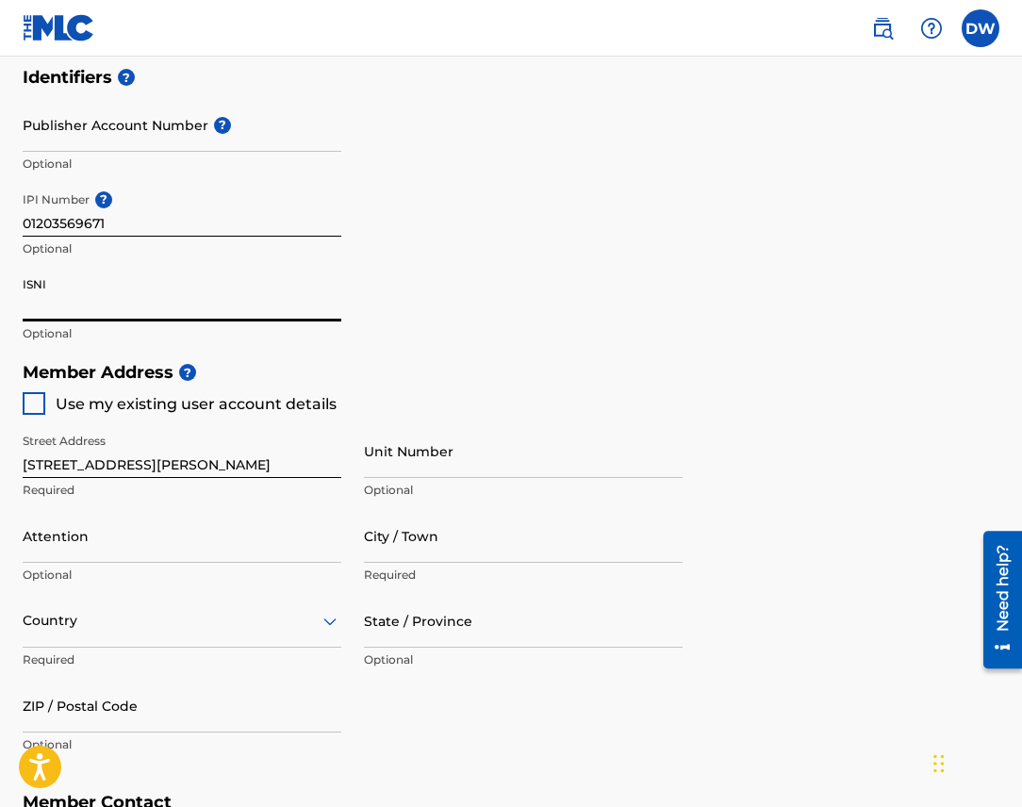
scroll to position [624, 0]
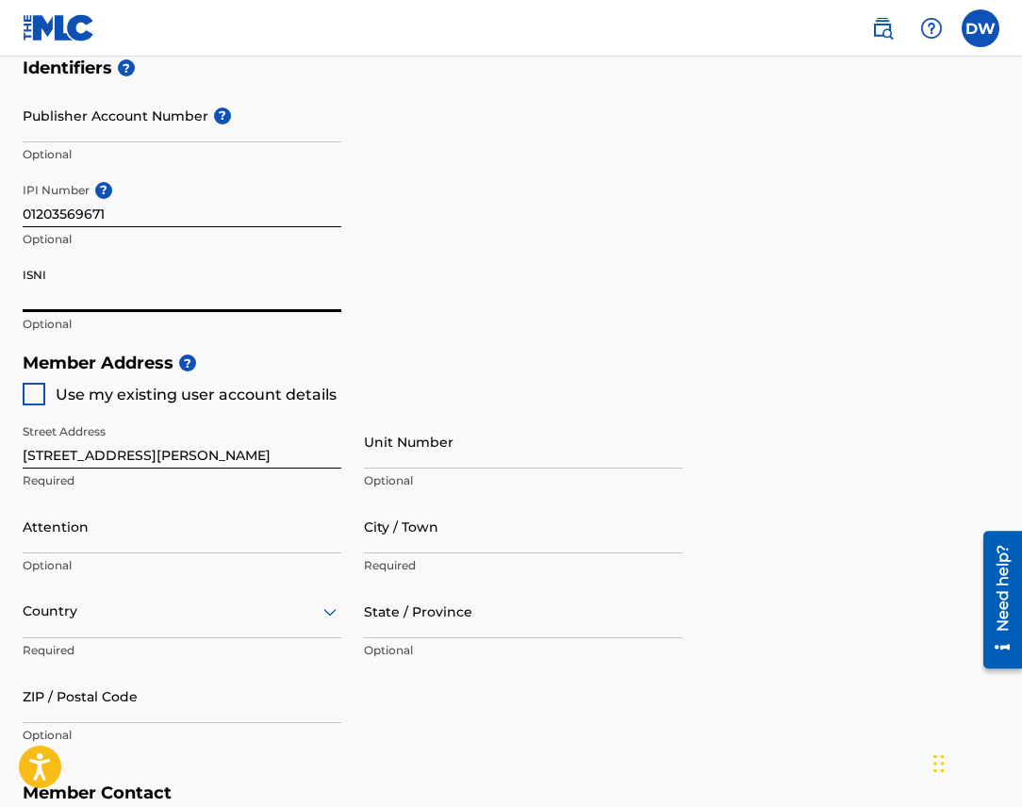
click at [51, 398] on div "Use my existing user account details" at bounding box center [180, 394] width 314 height 23
click at [36, 396] on div at bounding box center [34, 394] width 23 height 23
type input "36 [PERSON_NAME] Dr"
type input "[PERSON_NAME]"
type input "12525"
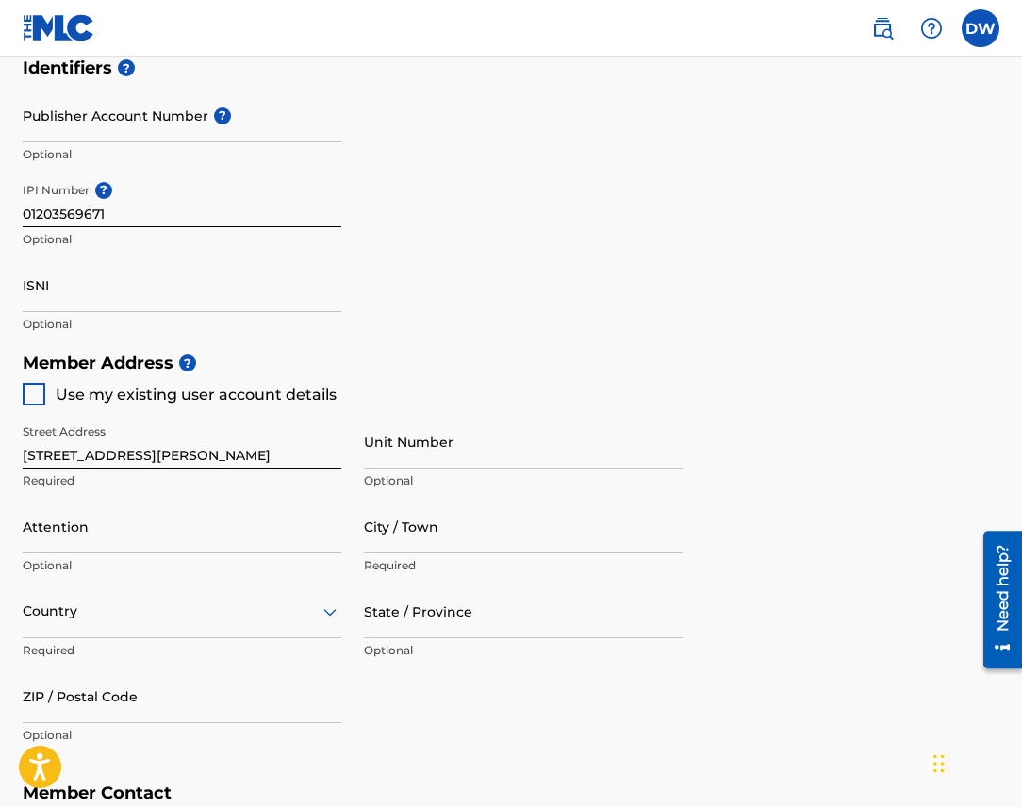
type input "845"
type input "2422886"
type input "[EMAIL_ADDRESS][DOMAIN_NAME]"
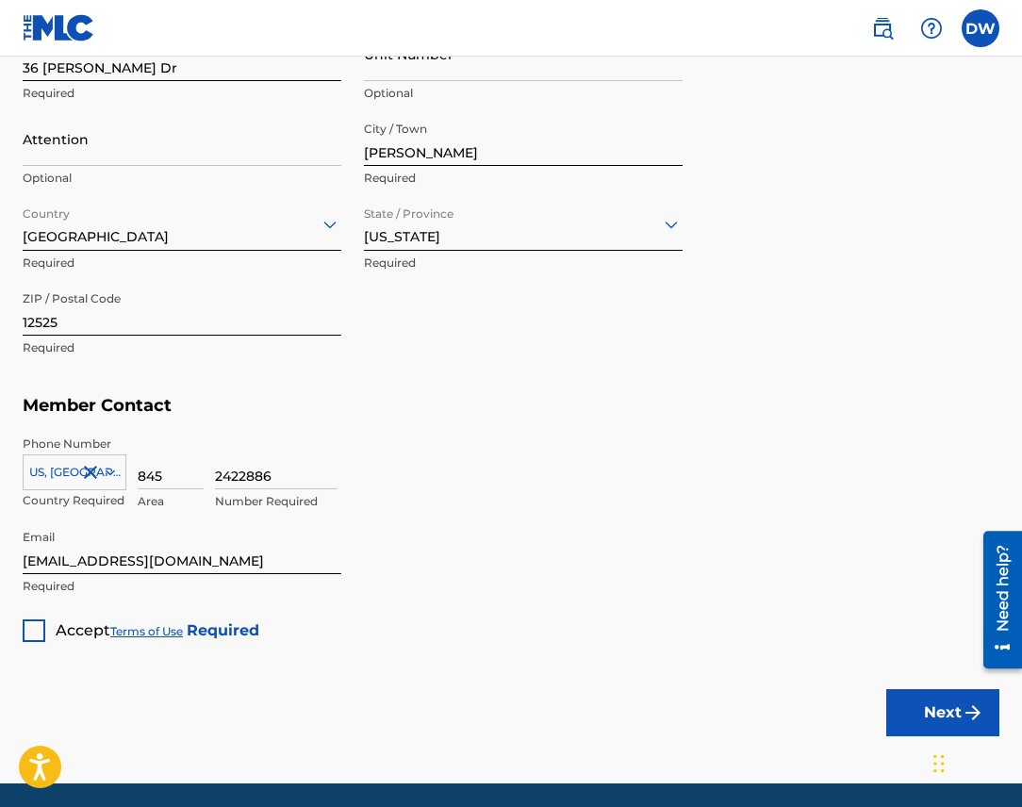
scroll to position [1078, 0]
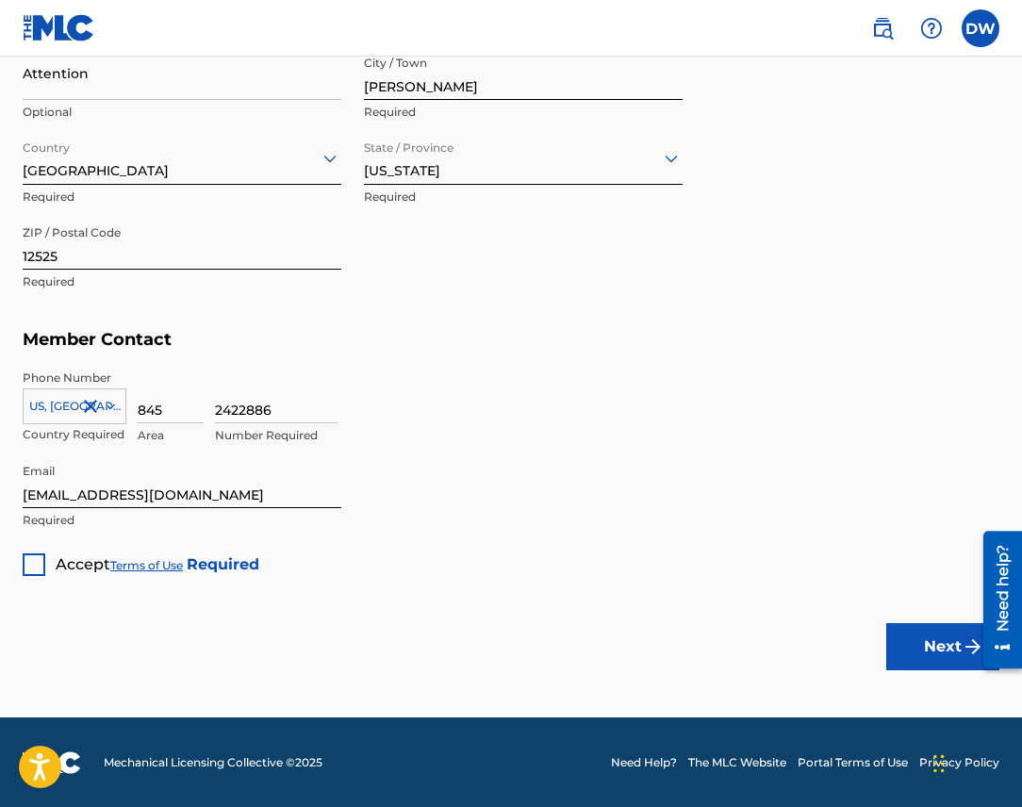
click at [36, 564] on div at bounding box center [34, 564] width 23 height 23
click at [927, 642] on button "Next" at bounding box center [942, 646] width 113 height 47
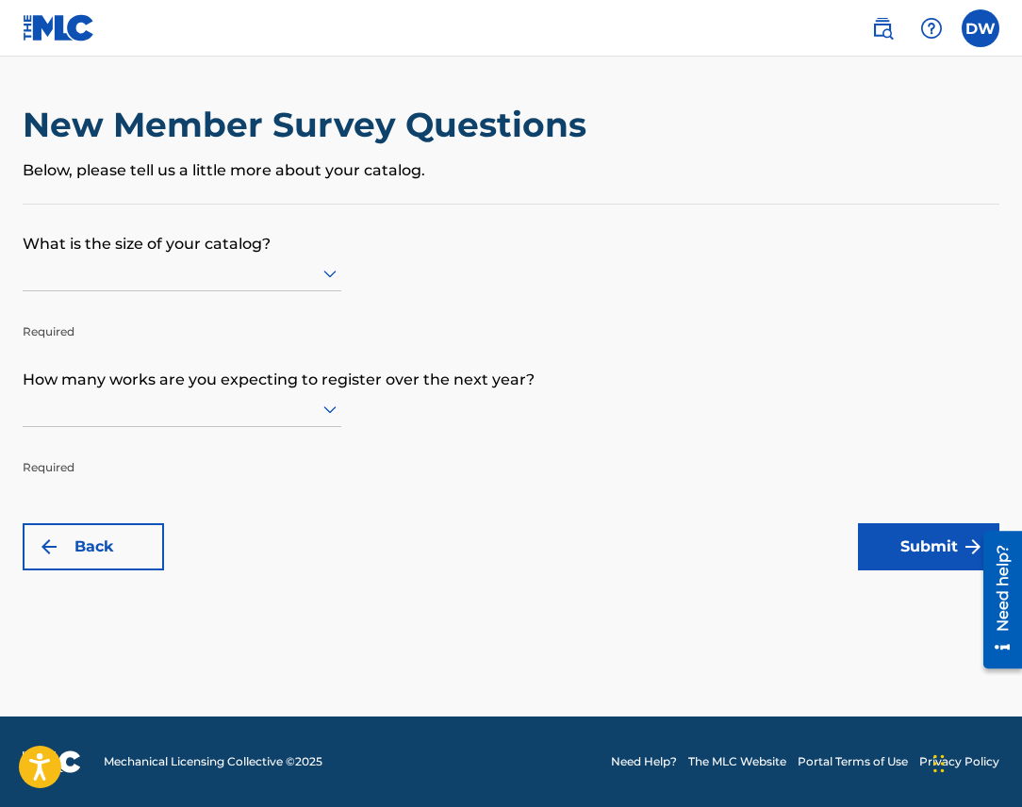
click at [258, 278] on div at bounding box center [182, 273] width 319 height 24
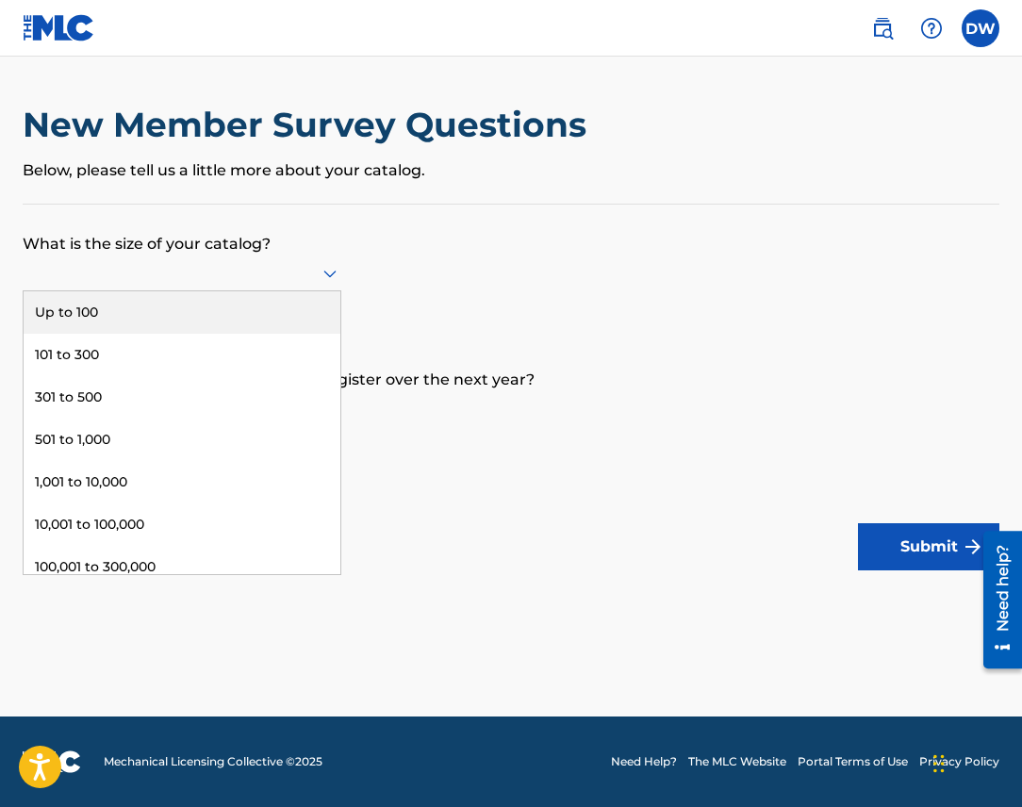
click at [234, 322] on div "Up to 100" at bounding box center [182, 312] width 317 height 42
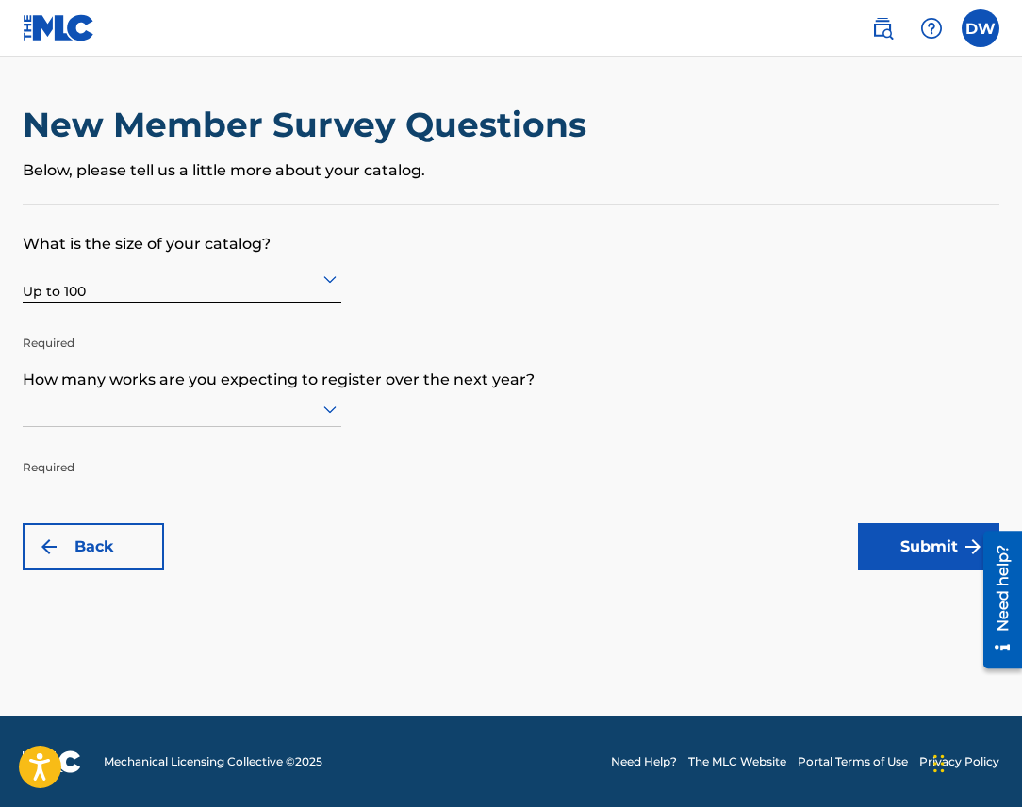
click at [207, 406] on div at bounding box center [182, 409] width 319 height 24
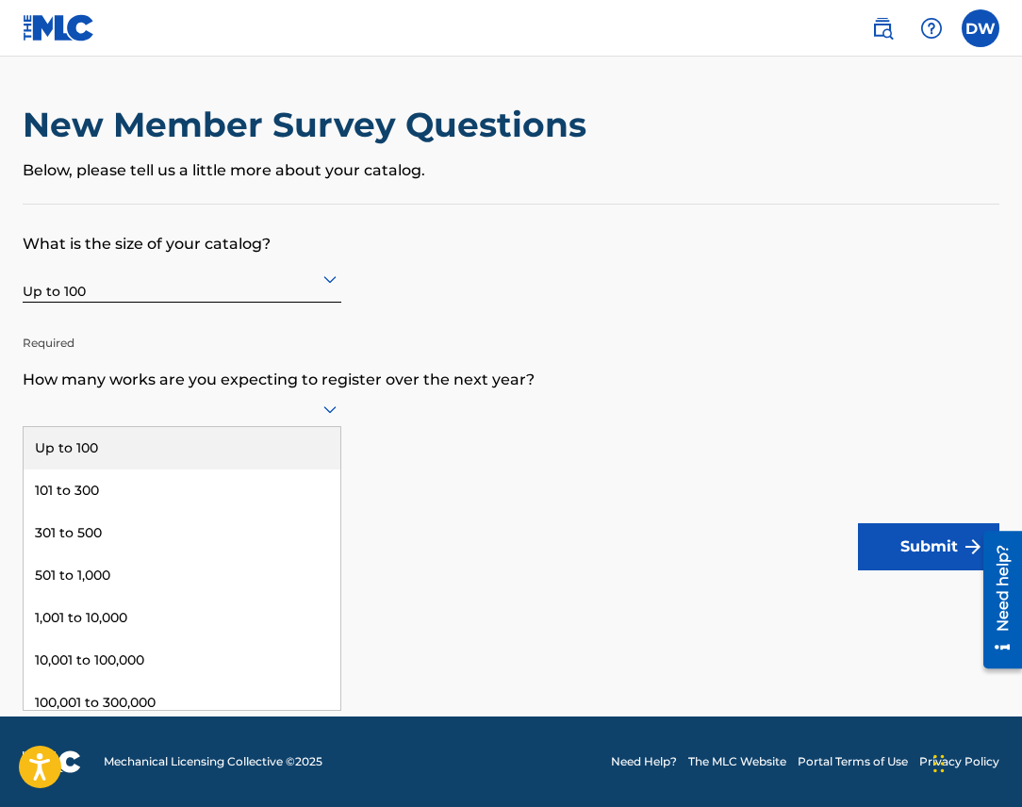
click at [183, 459] on div "Up to 100" at bounding box center [182, 448] width 317 height 42
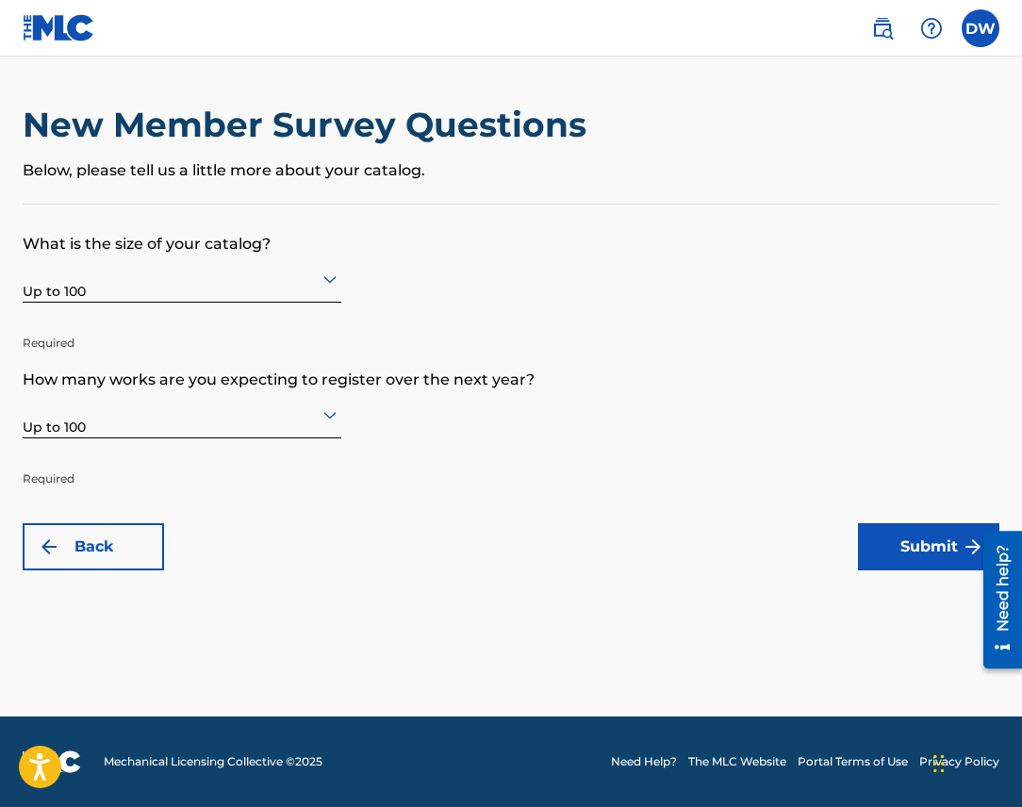
click at [897, 546] on button "Submit" at bounding box center [928, 546] width 141 height 47
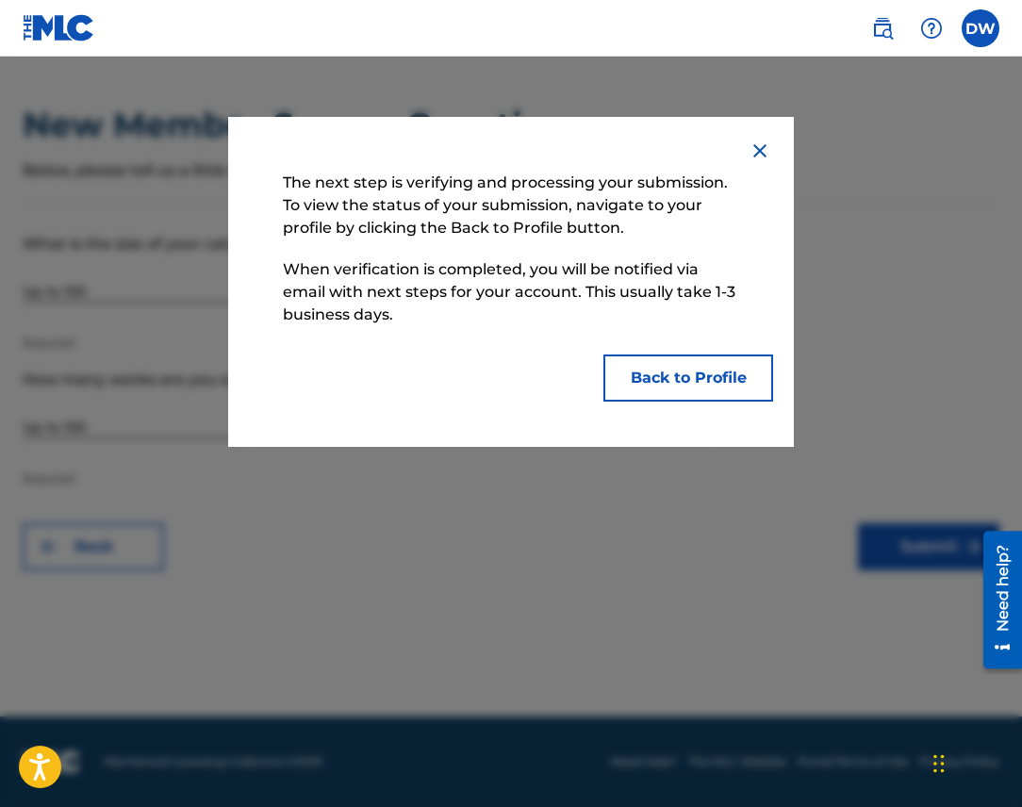
click at [708, 380] on button "Back to Profile" at bounding box center [688, 377] width 170 height 47
